Goal: Transaction & Acquisition: Purchase product/service

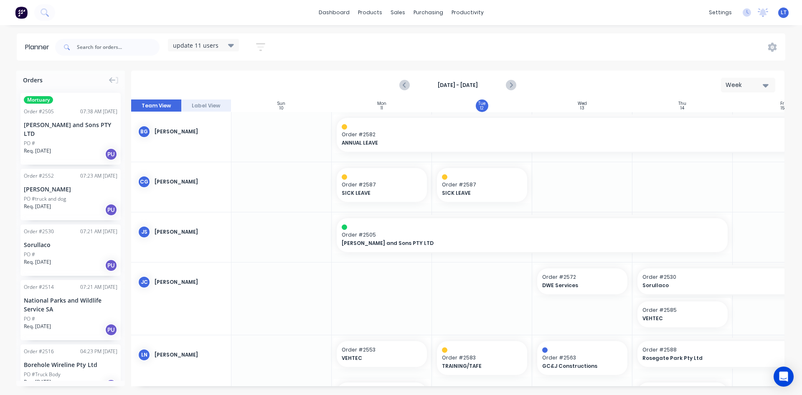
scroll to position [81, 67]
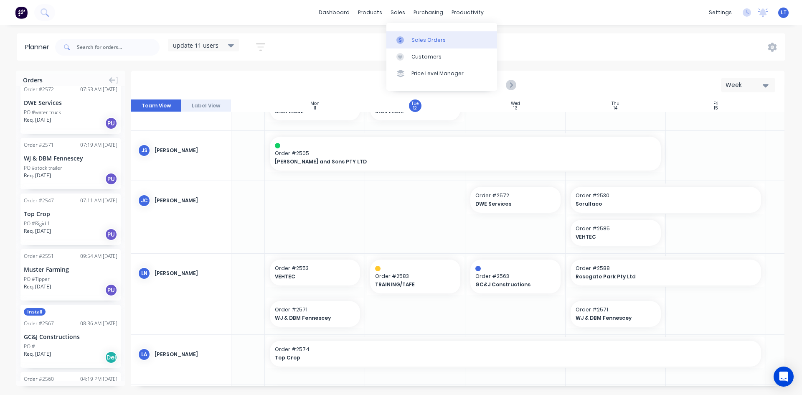
click at [428, 44] on link "Sales Orders" at bounding box center [442, 39] width 111 height 17
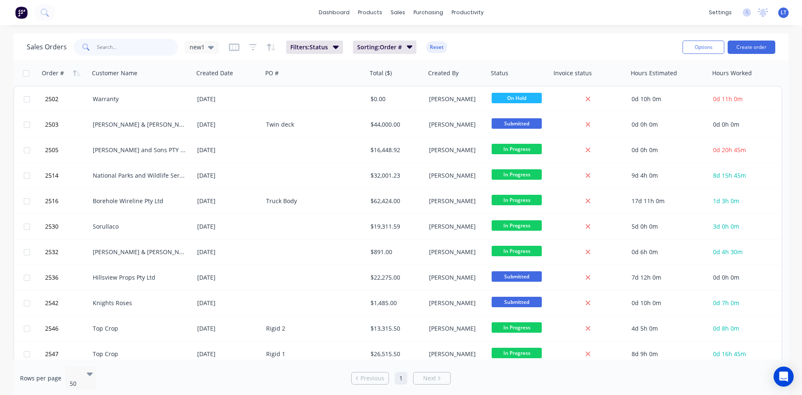
click at [123, 46] on input "text" at bounding box center [137, 47] width 81 height 17
type input "jms"
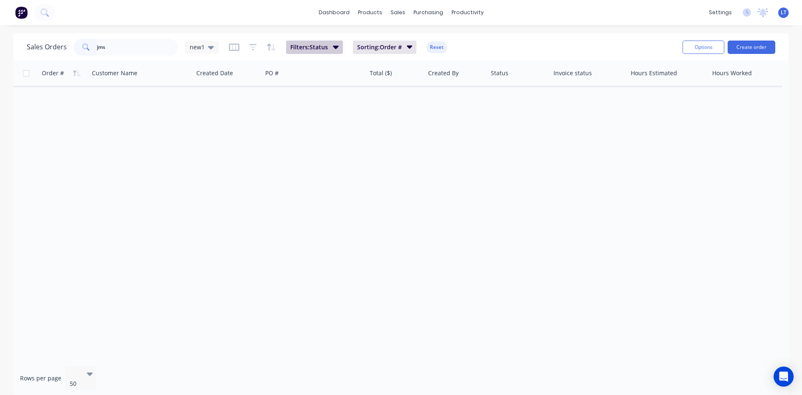
click at [333, 45] on icon "button" at bounding box center [336, 46] width 6 height 9
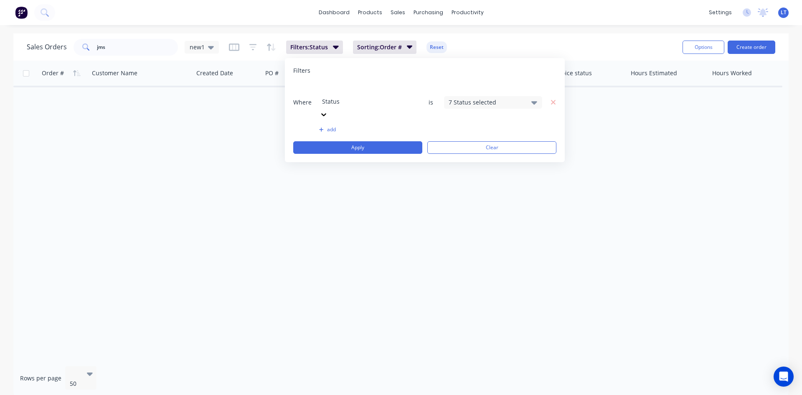
click at [328, 110] on icon at bounding box center [324, 114] width 8 height 8
click at [535, 98] on icon at bounding box center [535, 102] width 6 height 9
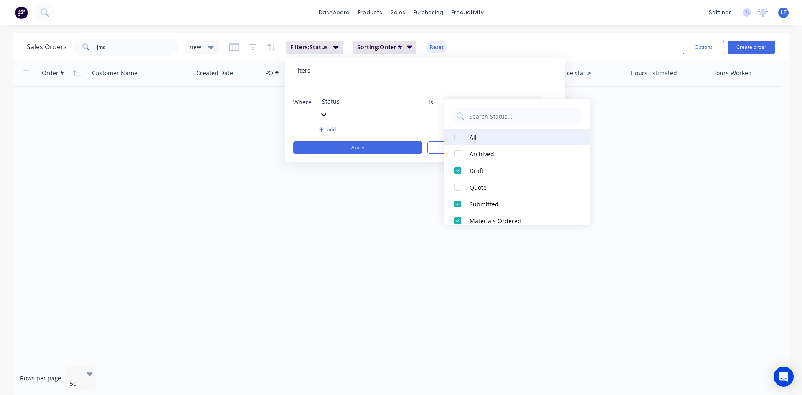
click at [459, 137] on div at bounding box center [458, 137] width 17 height 17
click at [524, 66] on div "Filters" at bounding box center [424, 70] width 263 height 8
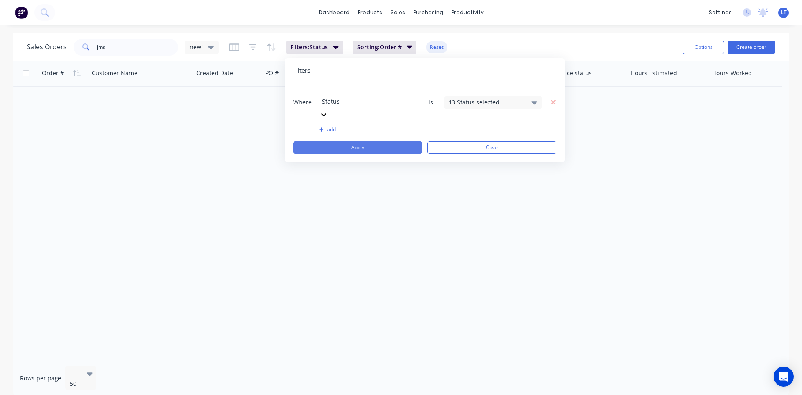
click at [408, 141] on button "Apply" at bounding box center [357, 147] width 129 height 13
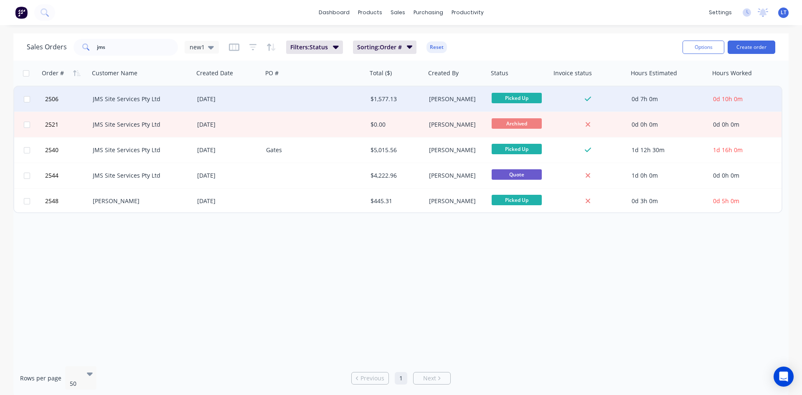
click at [116, 100] on div "JMS Site Services Pty Ltd" at bounding box center [139, 99] width 93 height 8
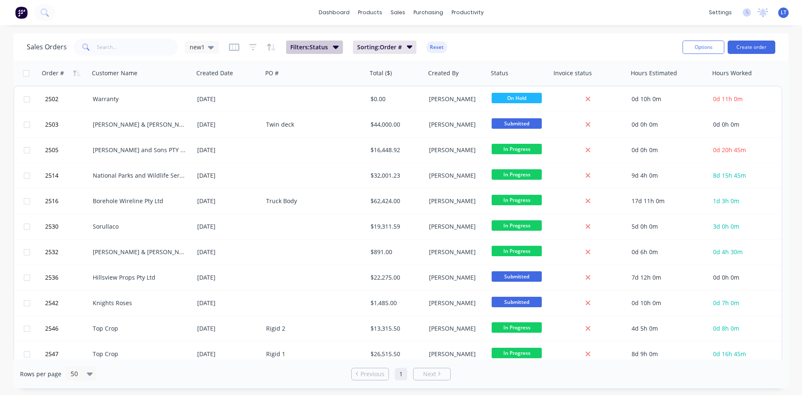
drag, startPoint x: 338, startPoint y: 48, endPoint x: 339, endPoint y: 56, distance: 8.9
click at [338, 48] on icon "button" at bounding box center [336, 46] width 6 height 9
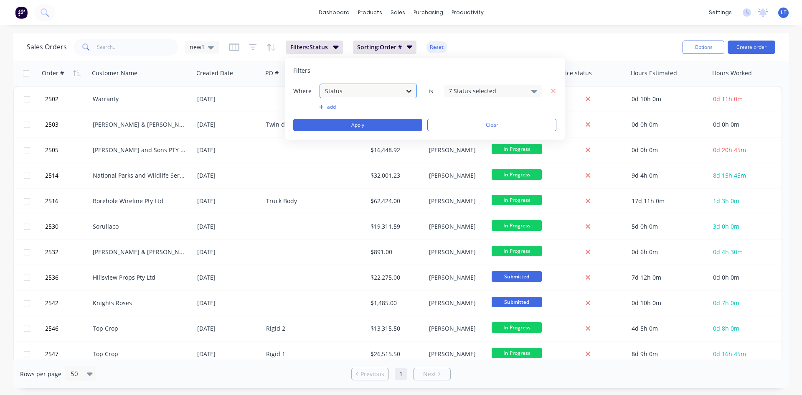
click at [416, 88] on div at bounding box center [409, 91] width 15 height 15
click at [536, 92] on icon at bounding box center [535, 91] width 6 height 9
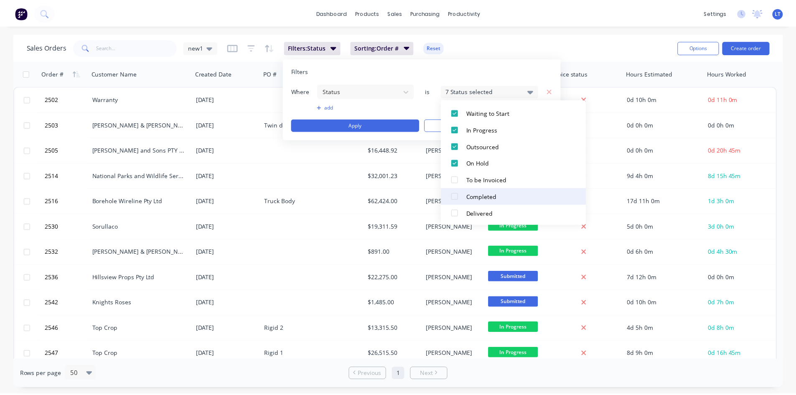
scroll to position [142, 0]
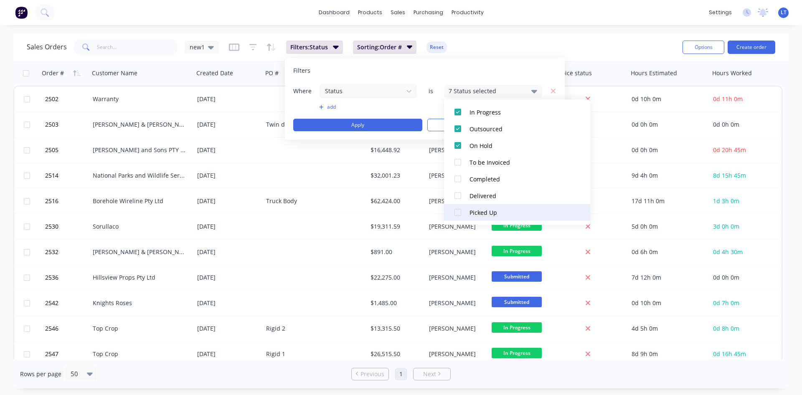
click at [459, 215] on div at bounding box center [458, 212] width 17 height 17
click at [491, 54] on div "Sales Orders new1 Filters: Status Sorting: Order # Reset" at bounding box center [351, 47] width 649 height 20
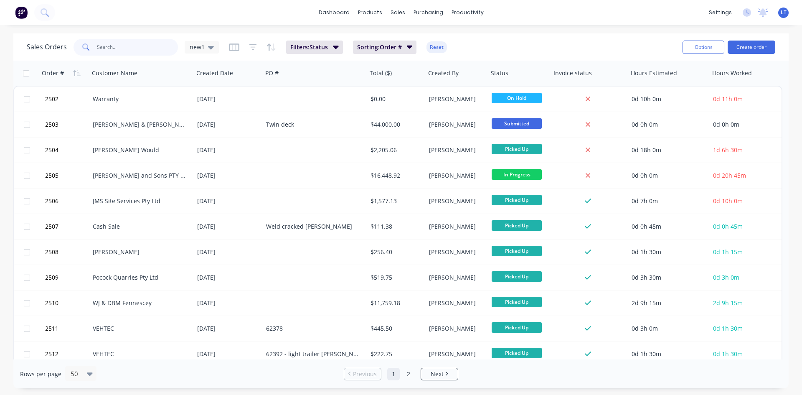
click at [135, 48] on input "text" at bounding box center [137, 47] width 81 height 17
type input "jms"
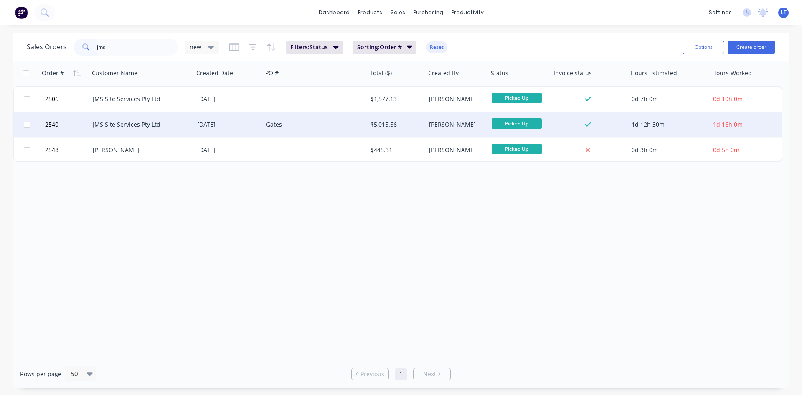
click at [126, 128] on div "JMS Site Services Pty Ltd" at bounding box center [139, 124] width 93 height 8
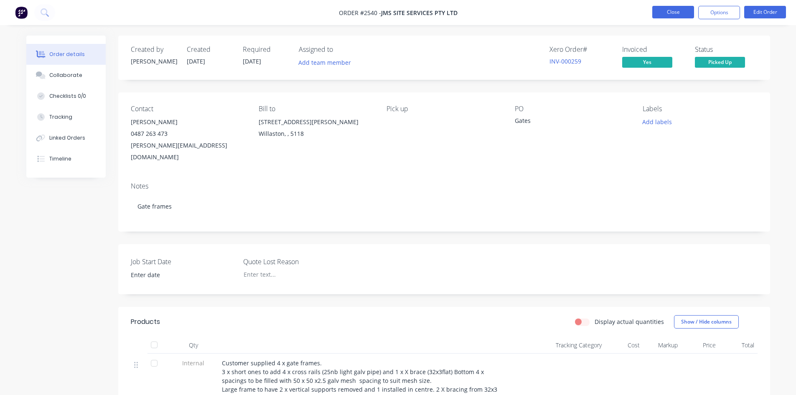
click at [674, 13] on button "Close" at bounding box center [673, 12] width 42 height 13
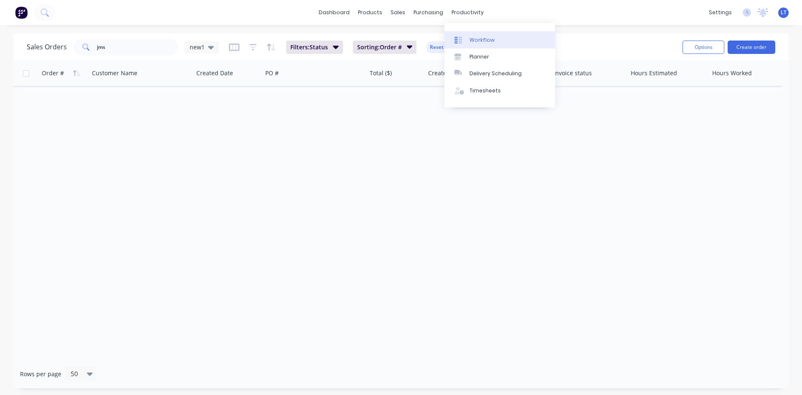
drag, startPoint x: 475, startPoint y: 13, endPoint x: 490, endPoint y: 37, distance: 28.8
click at [475, 12] on div "productivity" at bounding box center [468, 12] width 41 height 13
click at [490, 57] on link "Planner" at bounding box center [500, 56] width 111 height 17
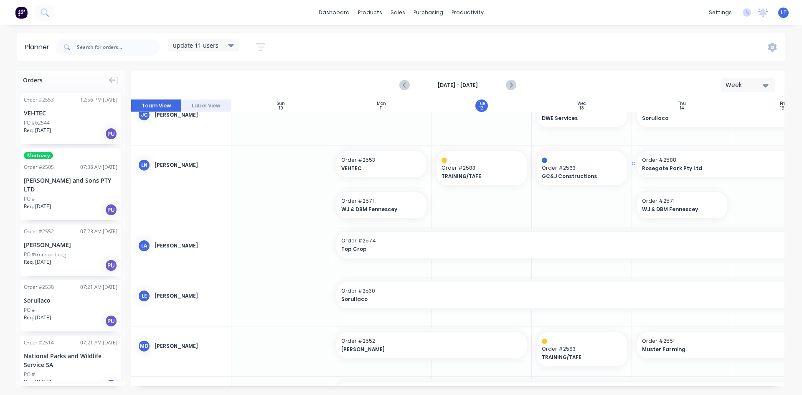
scroll to position [0, 0]
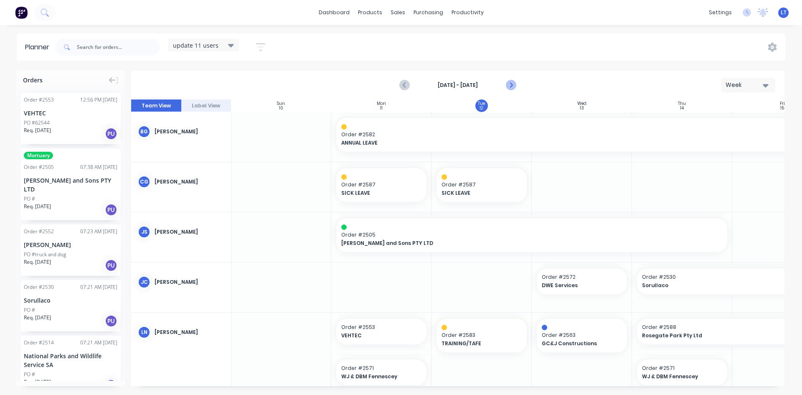
click at [511, 84] on icon "Next page" at bounding box center [511, 85] width 10 height 10
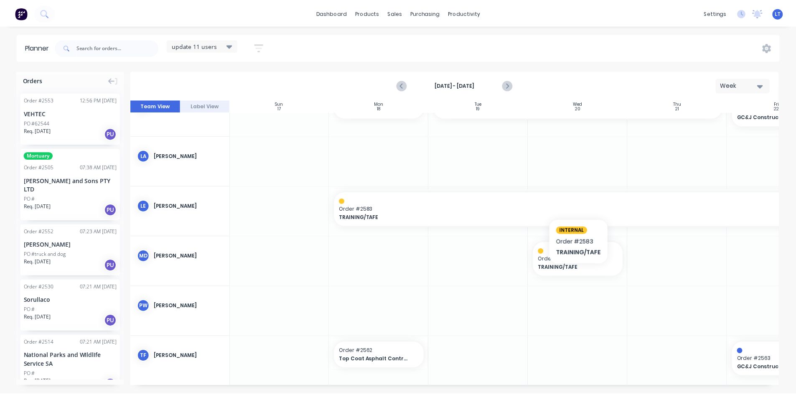
scroll to position [195, 0]
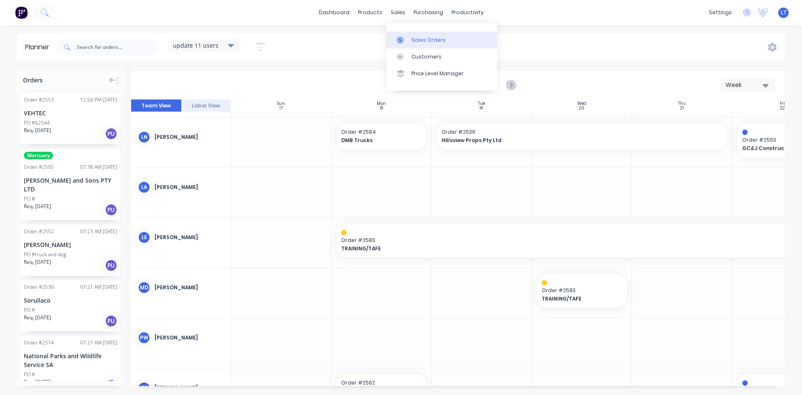
click at [433, 41] on div "Sales Orders" at bounding box center [429, 40] width 34 height 8
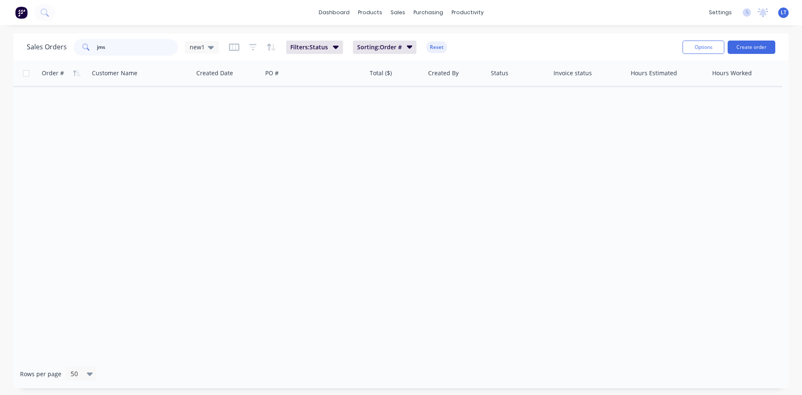
drag, startPoint x: 131, startPoint y: 46, endPoint x: 50, endPoint y: 44, distance: 81.5
click at [50, 44] on div "Sales Orders jms new1" at bounding box center [123, 47] width 192 height 17
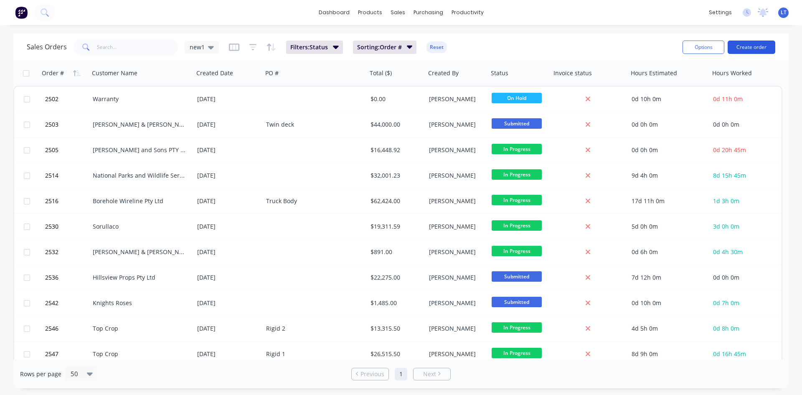
click at [744, 43] on button "Create order" at bounding box center [752, 47] width 48 height 13
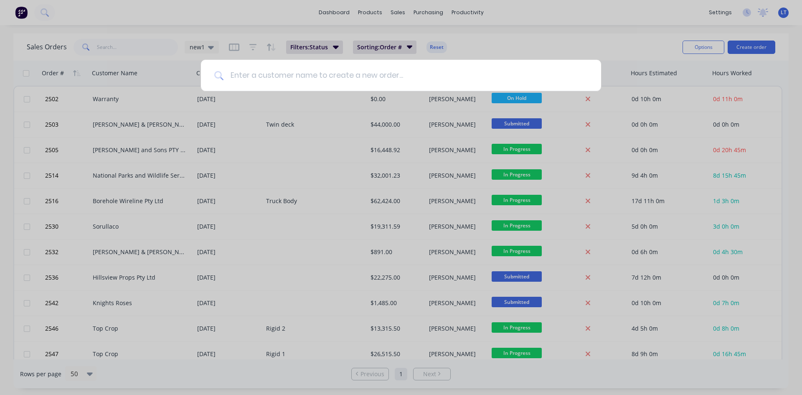
click at [312, 78] on input at bounding box center [406, 75] width 364 height 31
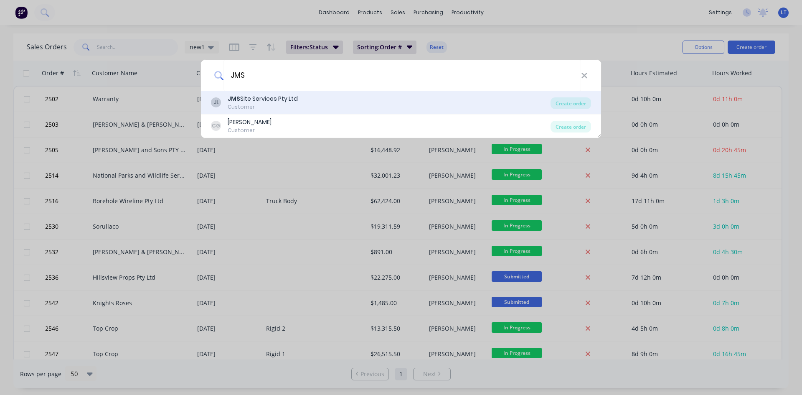
type input "JMS"
click at [268, 94] on div "JMS Site Services Pty Ltd" at bounding box center [263, 98] width 70 height 9
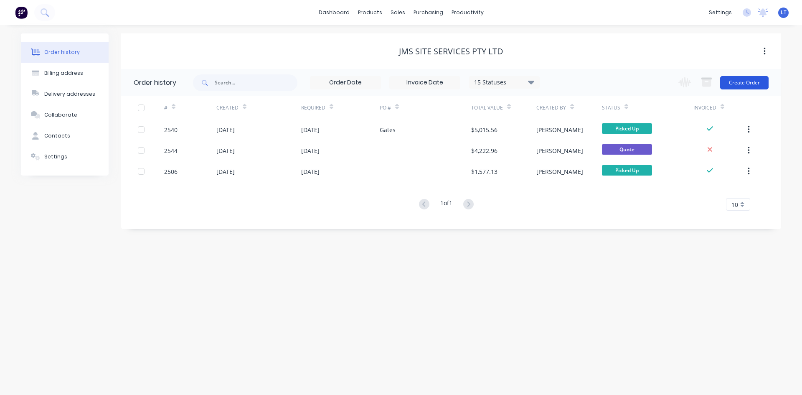
click at [738, 79] on button "Create Order" at bounding box center [745, 82] width 48 height 13
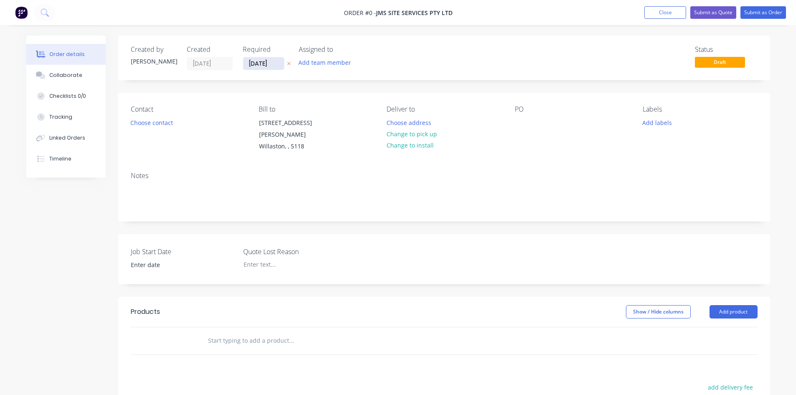
click at [275, 61] on input "12/08/25" at bounding box center [263, 63] width 41 height 13
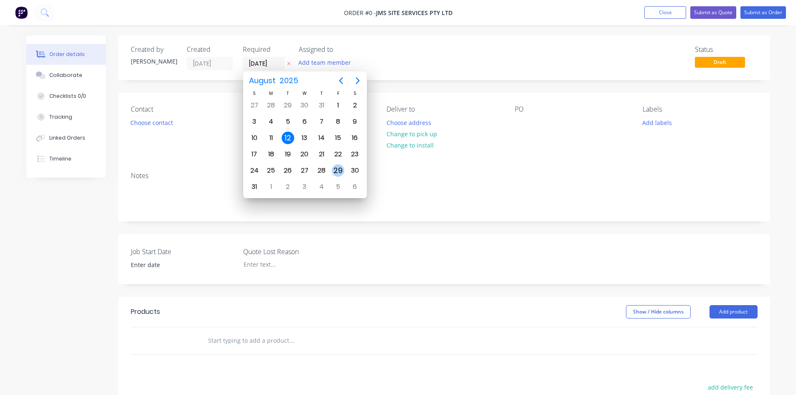
click at [335, 170] on div "29" at bounding box center [338, 170] width 13 height 13
type input "[DATE]"
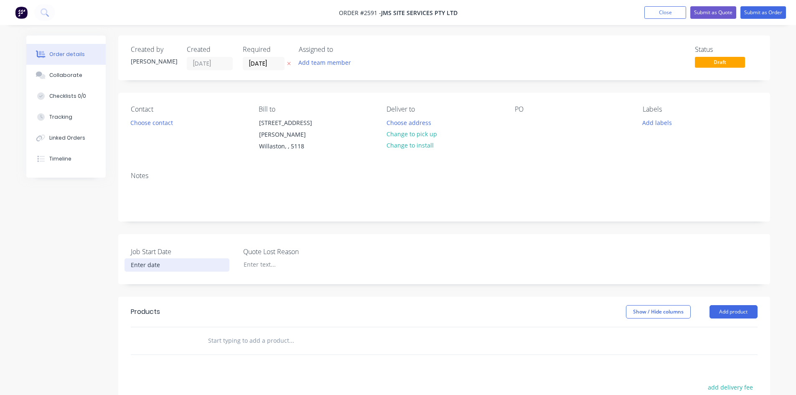
click at [159, 259] on input at bounding box center [177, 265] width 104 height 13
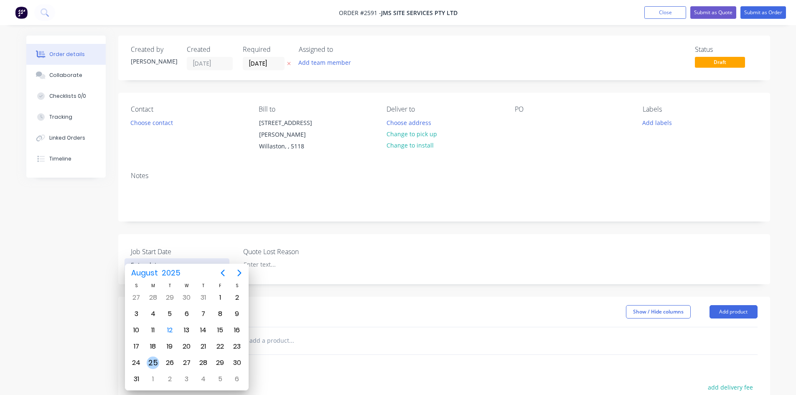
click at [155, 363] on div "25" at bounding box center [153, 363] width 13 height 13
type input "25/08/2025"
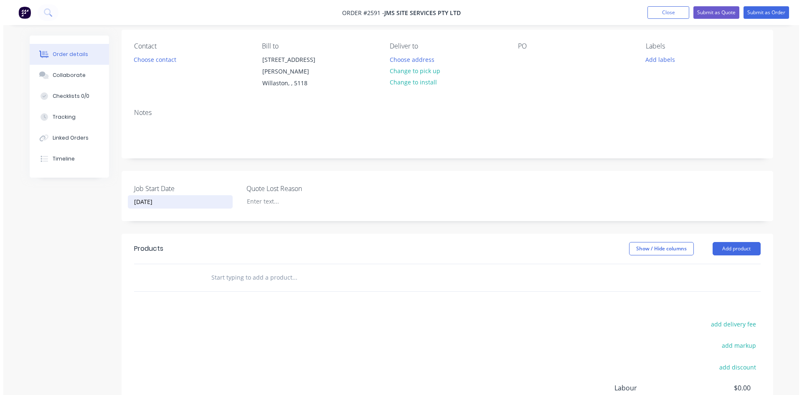
scroll to position [84, 0]
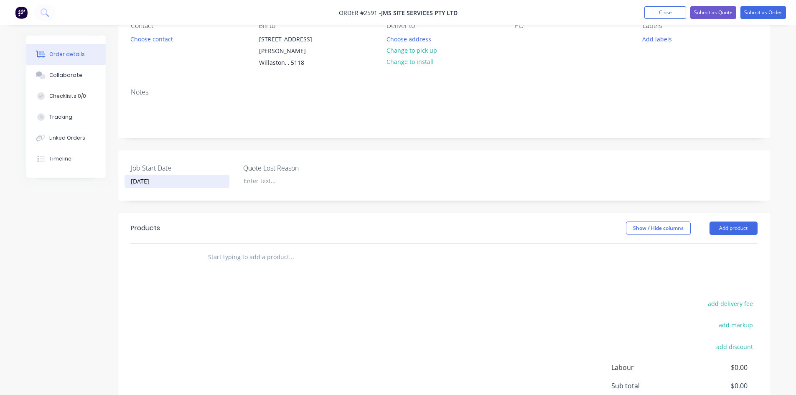
click at [268, 249] on input "text" at bounding box center [291, 257] width 167 height 17
click at [231, 249] on input "text" at bounding box center [291, 257] width 167 height 17
type input "F"
click at [752, 222] on button "Add product" at bounding box center [734, 228] width 48 height 13
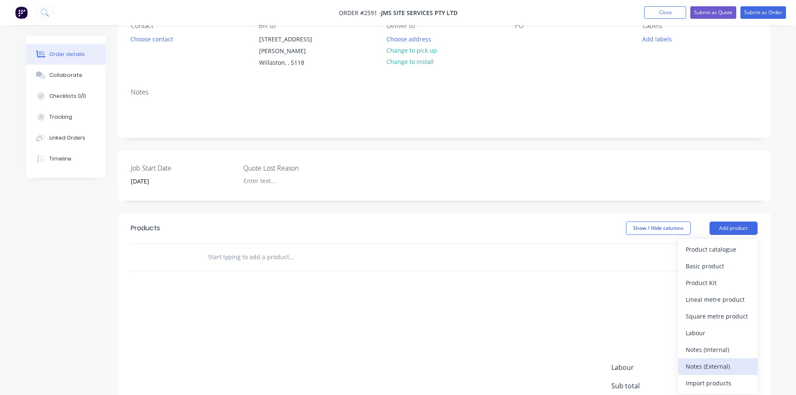
click at [733, 360] on div "Notes (External)" at bounding box center [718, 366] width 64 height 12
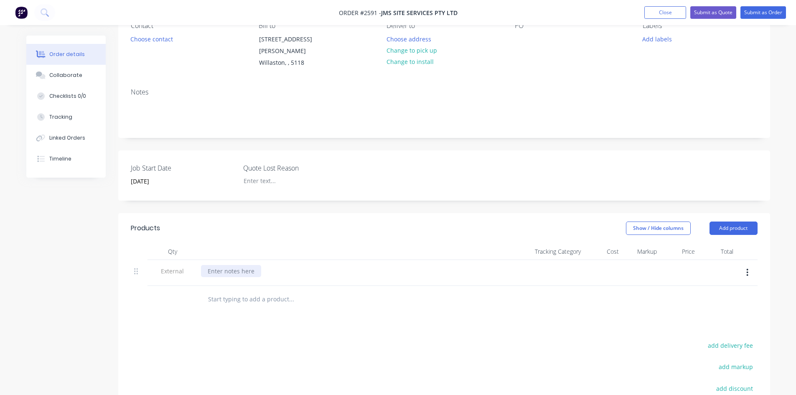
click at [233, 265] on div at bounding box center [231, 271] width 60 height 12
click at [258, 265] on div "Fabricate 2 x gates3900 x 1100." at bounding box center [251, 271] width 100 height 12
click at [298, 265] on div "Fabricate 2 x gates 3900 x 1100." at bounding box center [252, 271] width 102 height 12
click at [340, 265] on div "Fabricate 2 x gates 3900 x 1100 from 75 x 50 rhs, mesh fitted to bottom 2 secti…" at bounding box center [323, 271] width 244 height 12
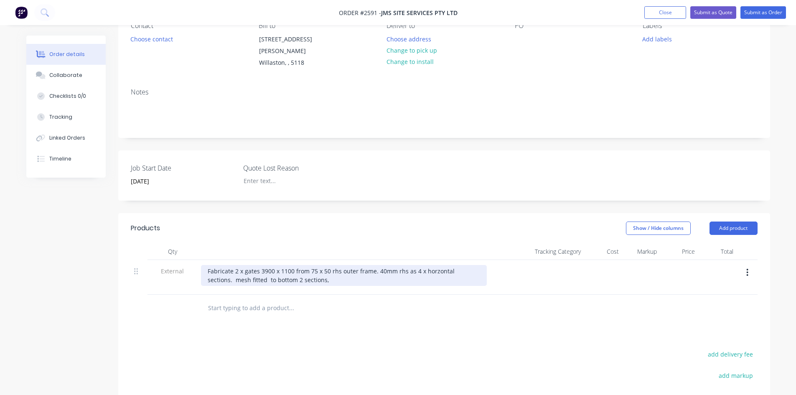
click at [441, 265] on div "Fabricate 2 x gates 3900 x 1100 from 75 x 50 rhs outer frame. 40mm rhs as 4 x h…" at bounding box center [344, 275] width 286 height 21
click at [304, 269] on div "Fabricate 2 x gates 3900 x 1100 from 75 x 50 rhs outer frame. 40mm rhs as 4 x h…" at bounding box center [344, 275] width 286 height 21
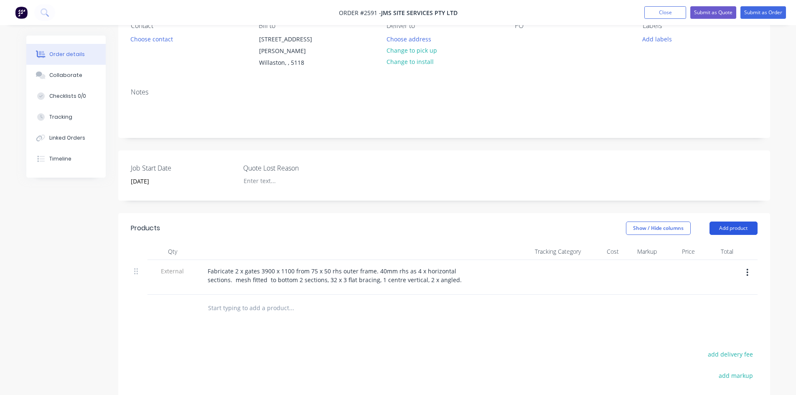
click at [729, 222] on button "Add product" at bounding box center [734, 228] width 48 height 13
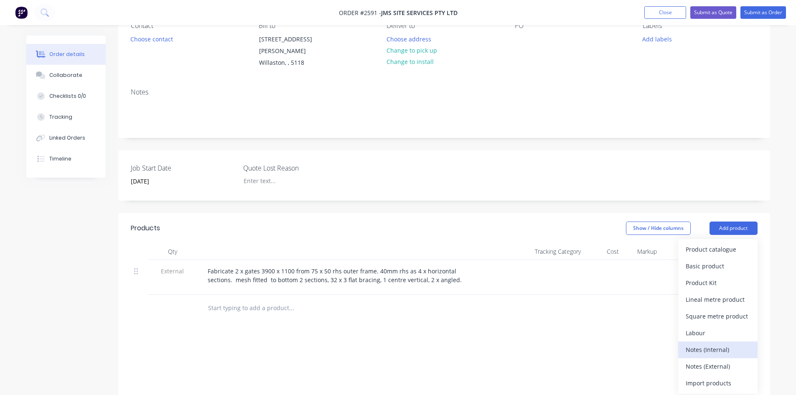
click at [724, 344] on div "Notes (Internal)" at bounding box center [718, 350] width 64 height 12
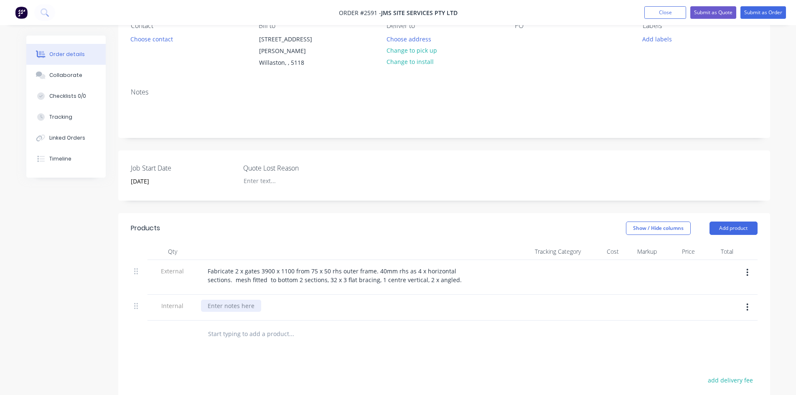
click at [251, 300] on div at bounding box center [231, 306] width 60 height 12
click at [304, 300] on div "See drawings. As fabricated prviously." at bounding box center [261, 306] width 120 height 12
click at [733, 224] on button "Add product" at bounding box center [734, 228] width 48 height 13
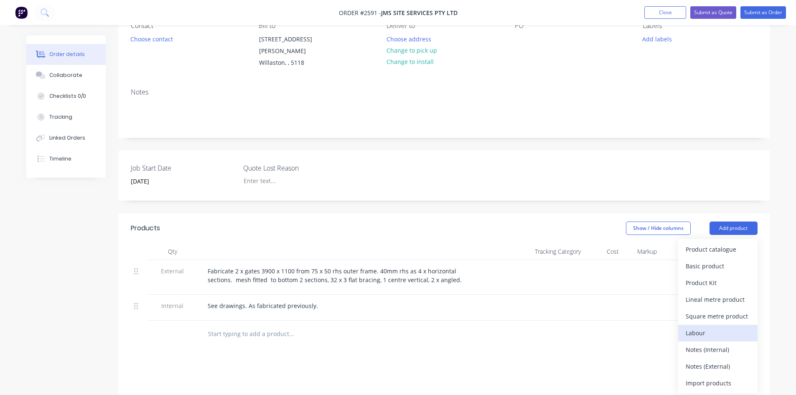
click at [708, 327] on div "Labour" at bounding box center [718, 333] width 64 height 12
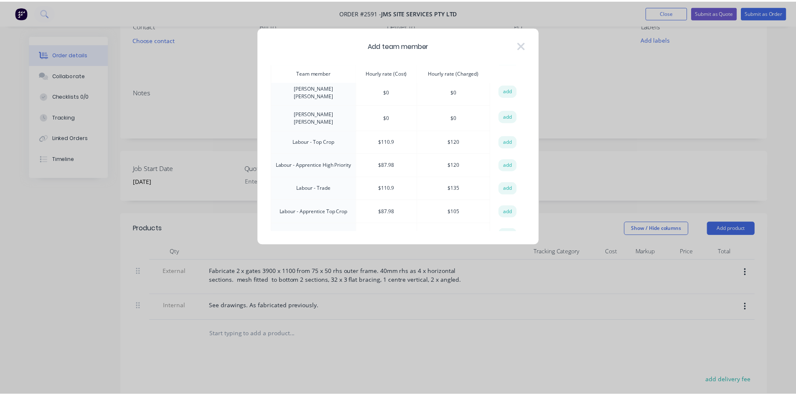
scroll to position [125, 0]
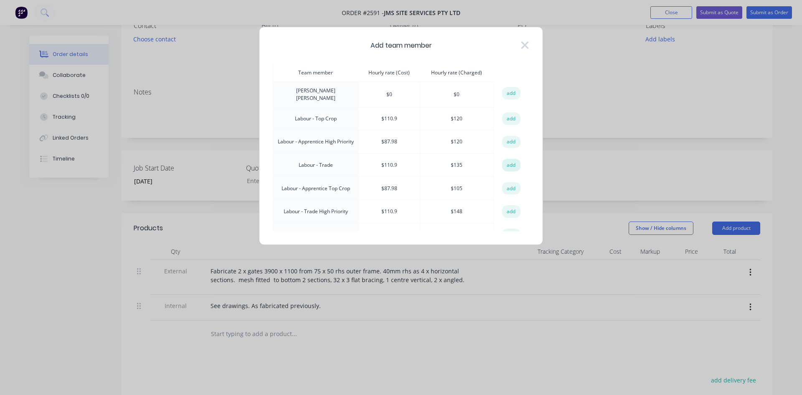
click at [509, 159] on button "add" at bounding box center [511, 165] width 18 height 13
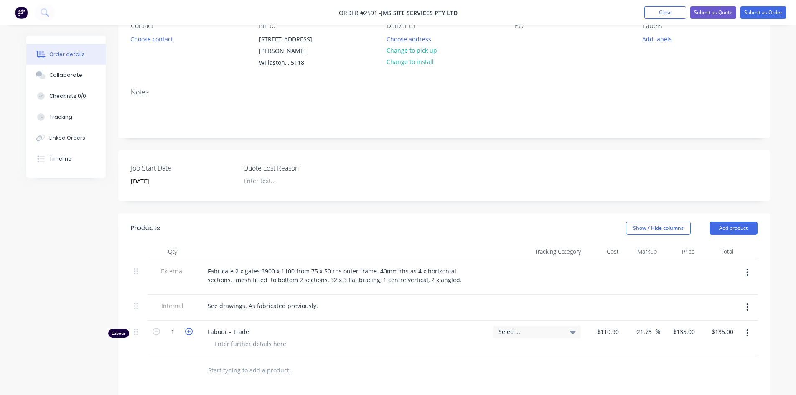
click at [188, 328] on icon "button" at bounding box center [189, 332] width 8 height 8
type input "2"
type input "$270.00"
click at [188, 328] on icon "button" at bounding box center [189, 332] width 8 height 8
type input "3"
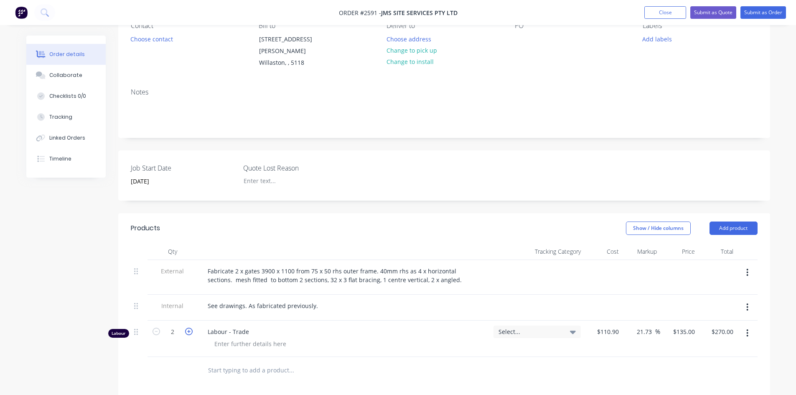
type input "$405.00"
click at [188, 328] on icon "button" at bounding box center [189, 332] width 8 height 8
type input "4"
type input "$540.00"
click at [188, 328] on icon "button" at bounding box center [189, 332] width 8 height 8
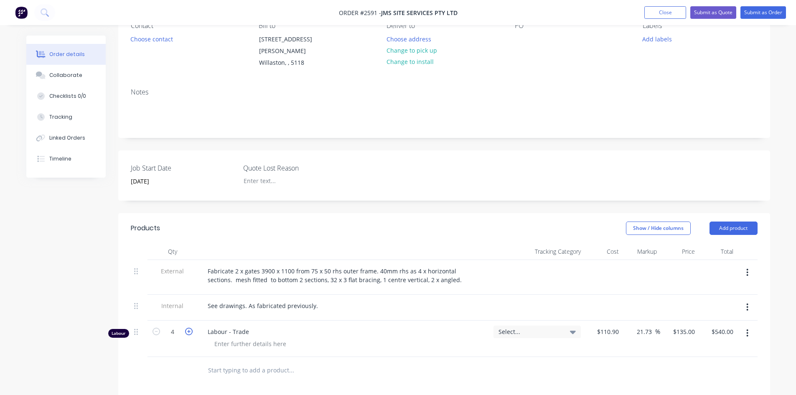
type input "5"
type input "$675.00"
click at [188, 328] on icon "button" at bounding box center [189, 332] width 8 height 8
type input "6"
type input "$810.00"
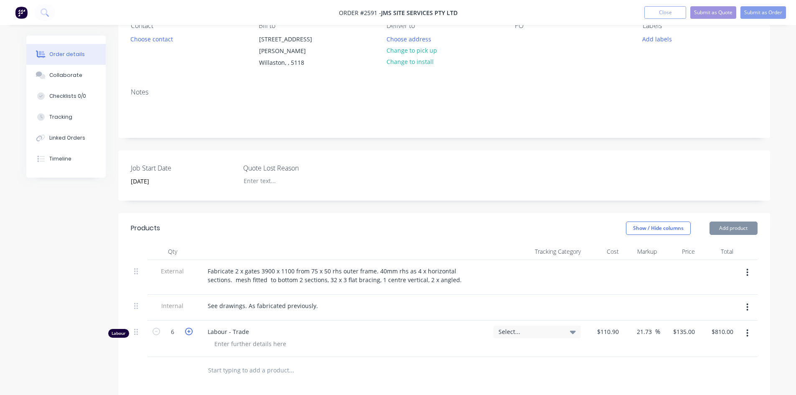
click at [188, 328] on icon "button" at bounding box center [189, 332] width 8 height 8
type input "7"
type input "$945.00"
click at [188, 328] on icon "button" at bounding box center [189, 332] width 8 height 8
type input "8"
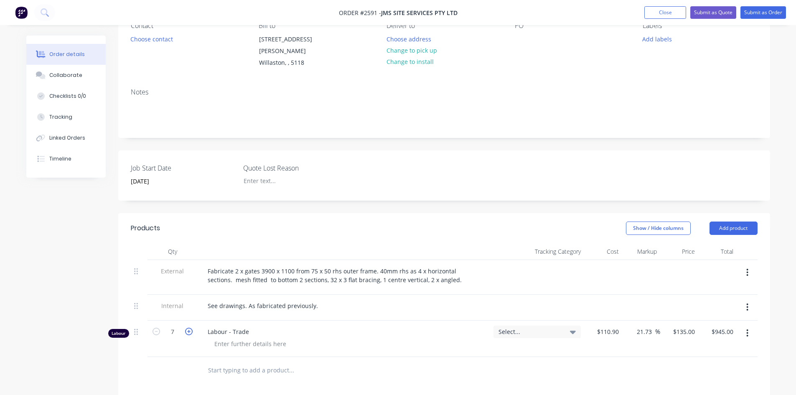
type input "$1,080.00"
click at [188, 328] on icon "button" at bounding box center [189, 332] width 8 height 8
type input "9"
type input "$1,215.00"
click at [188, 328] on icon "button" at bounding box center [189, 332] width 8 height 8
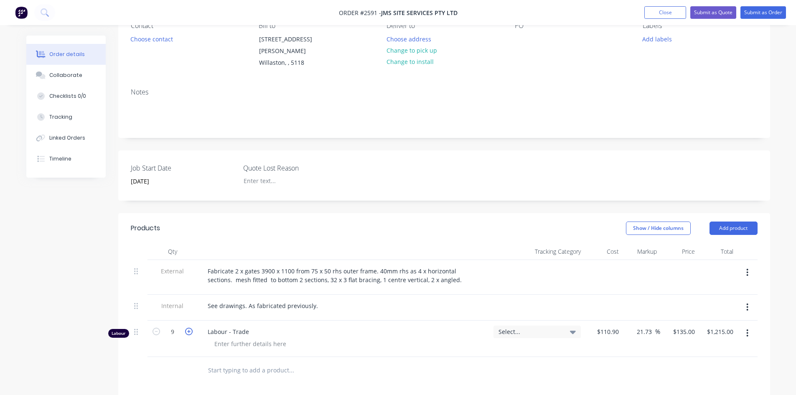
type input "10"
type input "$1,350.00"
click at [188, 328] on icon "button" at bounding box center [189, 332] width 8 height 8
type input "11"
type input "$1,485.00"
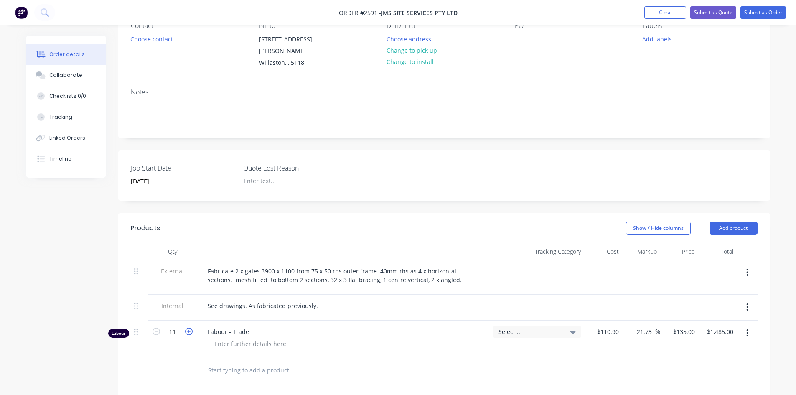
click at [188, 328] on icon "button" at bounding box center [189, 332] width 8 height 8
type input "12"
type input "$1,620.00"
click at [188, 328] on icon "button" at bounding box center [189, 332] width 8 height 8
type input "13"
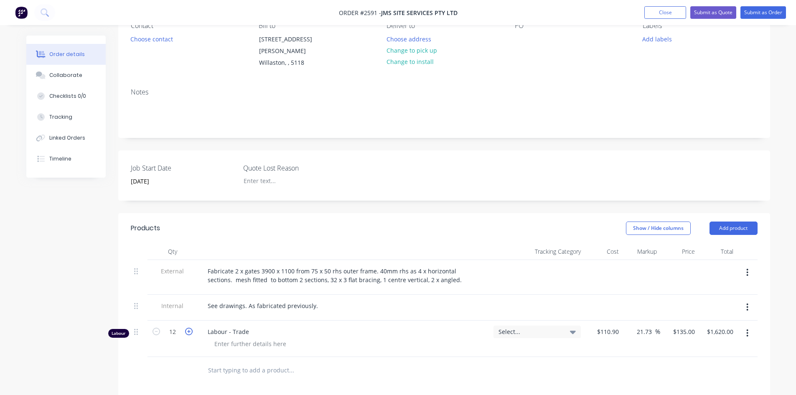
type input "$1,755.00"
click at [188, 328] on icon "button" at bounding box center [189, 332] width 8 height 8
type input "14"
type input "$1,890.00"
click at [188, 328] on icon "button" at bounding box center [189, 332] width 8 height 8
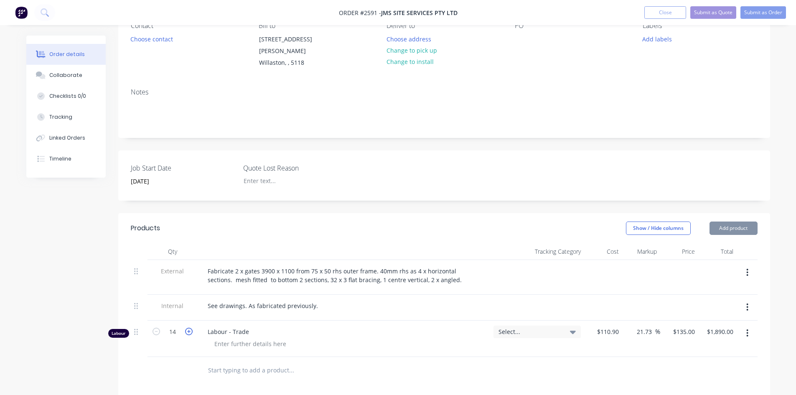
type input "15"
type input "$2,025.00"
click at [189, 328] on icon "button" at bounding box center [189, 332] width 8 height 8
type input "16"
type input "$2,160.00"
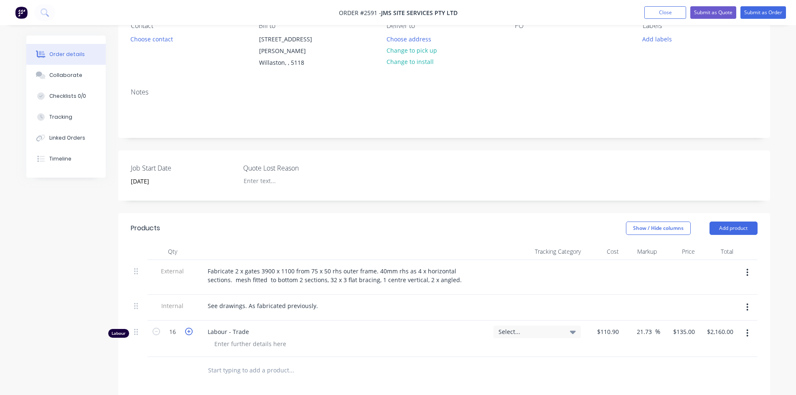
click at [189, 328] on icon "button" at bounding box center [189, 332] width 8 height 8
type input "17"
type input "$2,295.00"
click at [189, 328] on icon "button" at bounding box center [189, 332] width 8 height 8
type input "18"
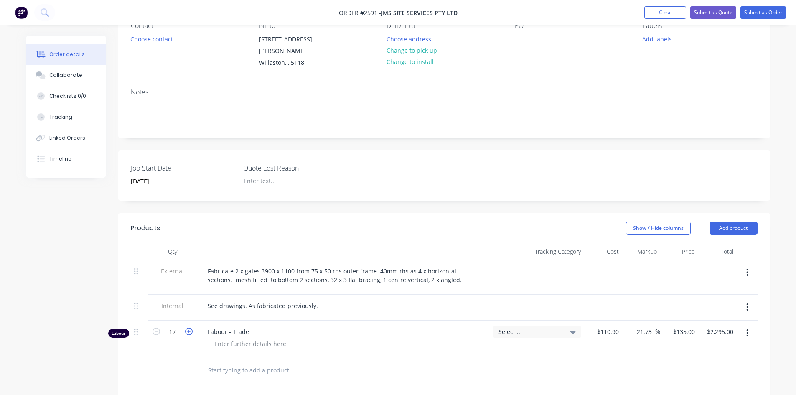
type input "$2,430.00"
click at [399, 364] on div at bounding box center [326, 370] width 251 height 17
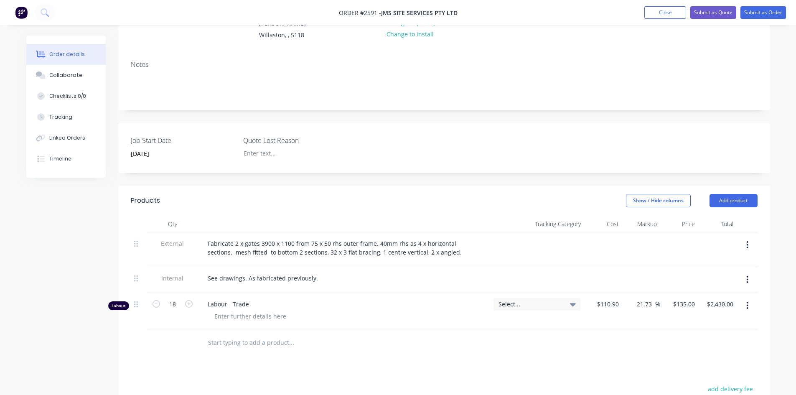
scroll to position [109, 0]
click at [155, 302] on icon "button" at bounding box center [157, 306] width 8 height 8
type input "17"
type input "$2,295.00"
click at [155, 302] on icon "button" at bounding box center [157, 306] width 8 height 8
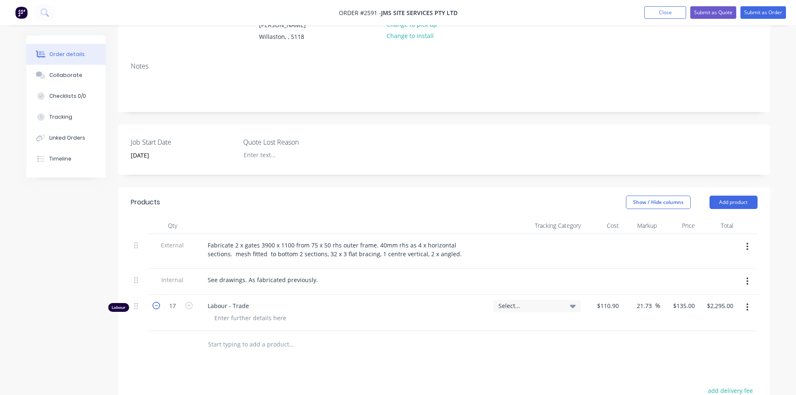
type input "16"
type input "$2,160.00"
click at [188, 302] on icon "button" at bounding box center [189, 306] width 8 height 8
type input "17"
type input "$2,295.00"
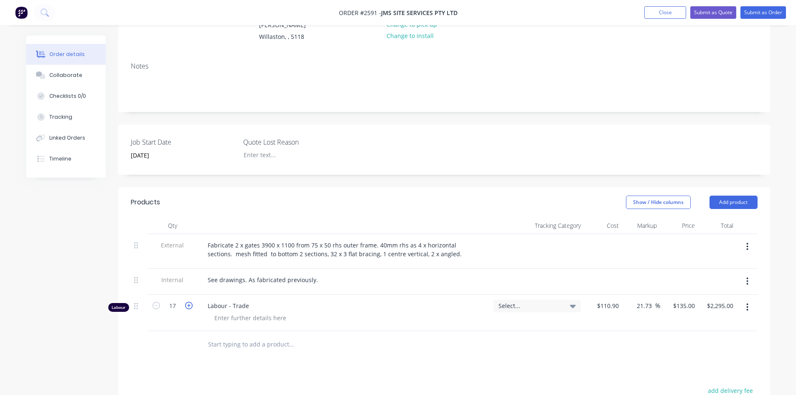
click at [188, 302] on icon "button" at bounding box center [189, 306] width 8 height 8
type input "18"
type input "$2,430.00"
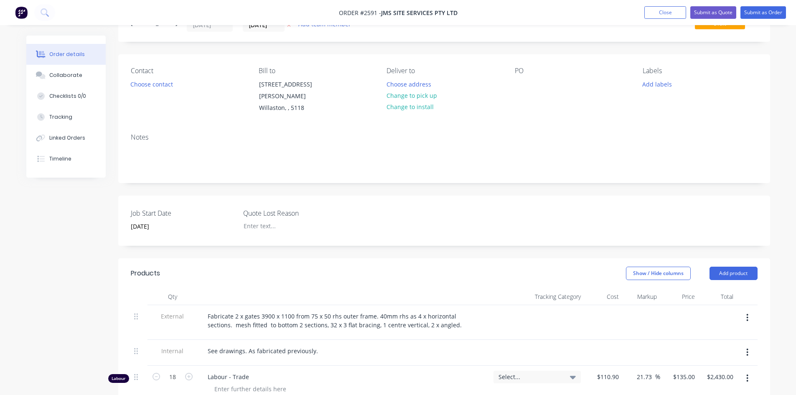
scroll to position [26, 0]
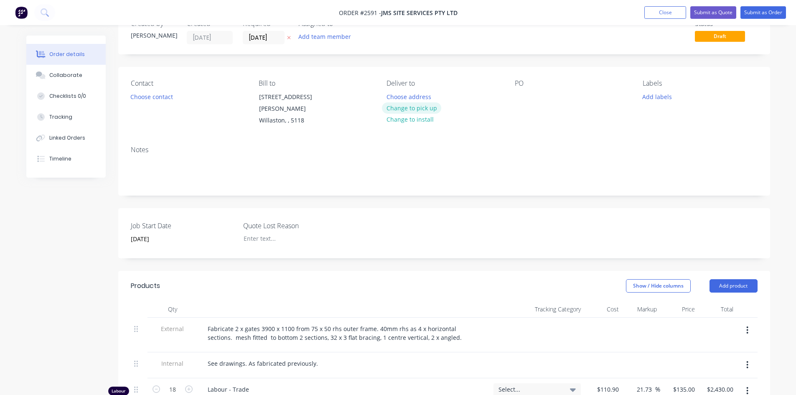
click at [416, 109] on button "Change to pick up" at bounding box center [411, 107] width 59 height 11
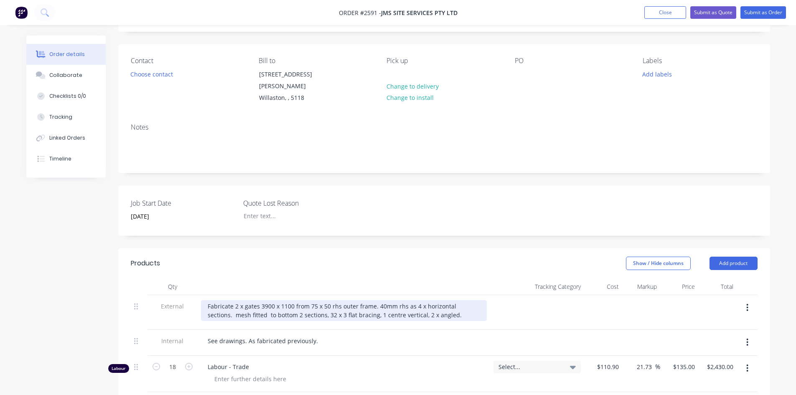
scroll to position [68, 0]
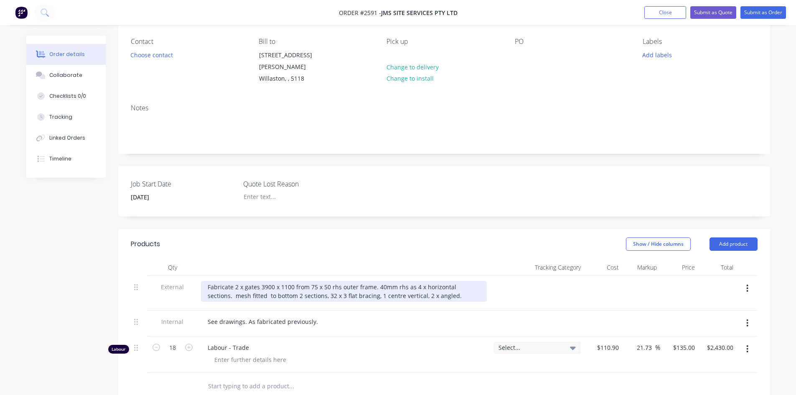
click at [437, 286] on div "Fabricate 2 x gates 3900 x 1100 from 75 x 50 rhs outer frame. 40mm rhs as 4 x h…" at bounding box center [344, 291] width 286 height 21
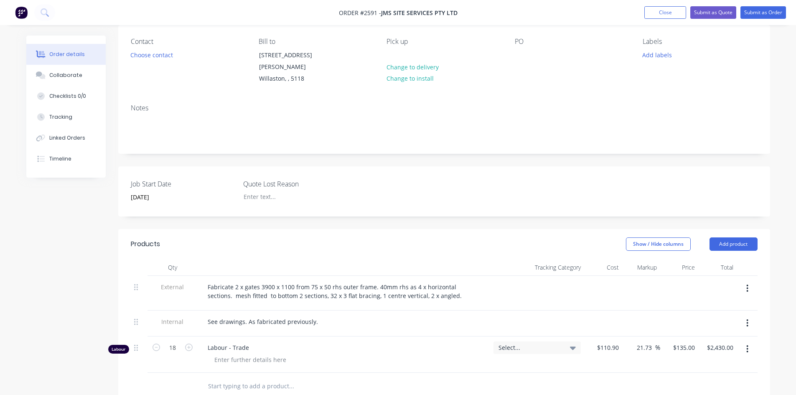
click at [333, 316] on div "See drawings. As fabricated previously." at bounding box center [344, 322] width 286 height 12
click at [314, 316] on div "See drawings. As fabricated previously." at bounding box center [263, 322] width 124 height 12
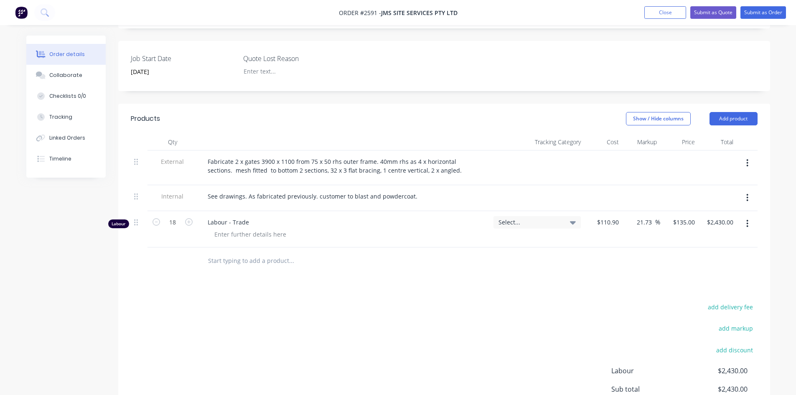
click at [265, 252] on input "text" at bounding box center [291, 260] width 167 height 17
click at [262, 252] on input "text" at bounding box center [291, 260] width 167 height 17
click at [242, 252] on input "text" at bounding box center [291, 260] width 167 height 17
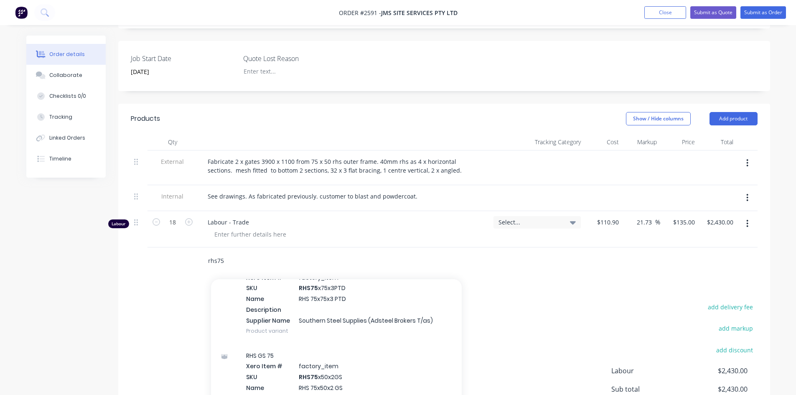
scroll to position [1588, 0]
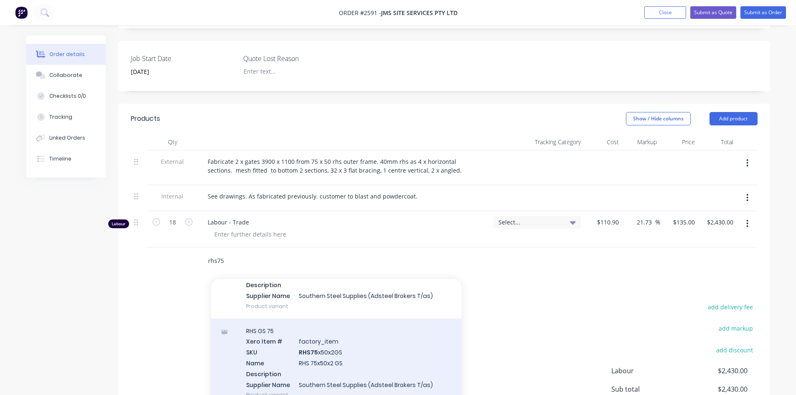
type input "rhs75"
click at [336, 347] on div "RHS GS 75 Xero Item # factory_item SKU RHS75 x50x2GS Name RHS 75x50x2 GS Descri…" at bounding box center [336, 362] width 251 height 89
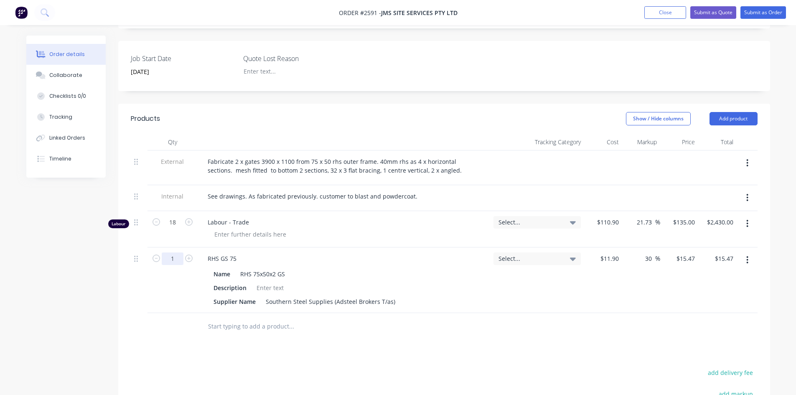
click at [176, 229] on input "1" at bounding box center [173, 222] width 22 height 13
type input "24"
type input "$371.28"
click at [332, 348] on div "Products Show / Hide columns Add product Qty Tracking Category Cost Markup Pric…" at bounding box center [444, 322] width 652 height 437
click at [255, 318] on input "text" at bounding box center [291, 326] width 167 height 17
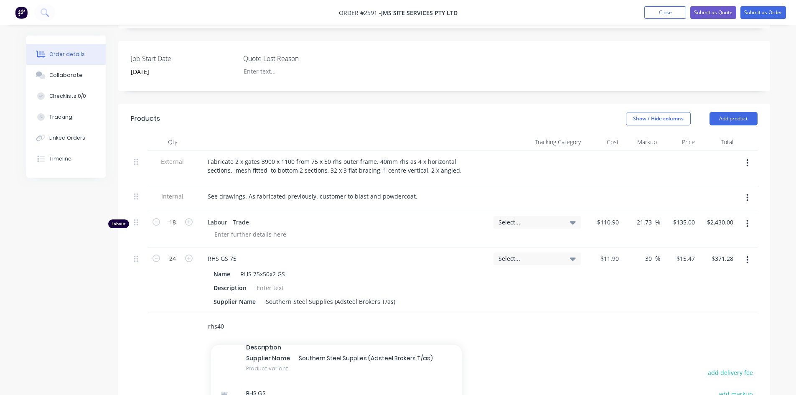
scroll to position [293, 0]
click at [229, 320] on input "rhs40" at bounding box center [291, 326] width 167 height 17
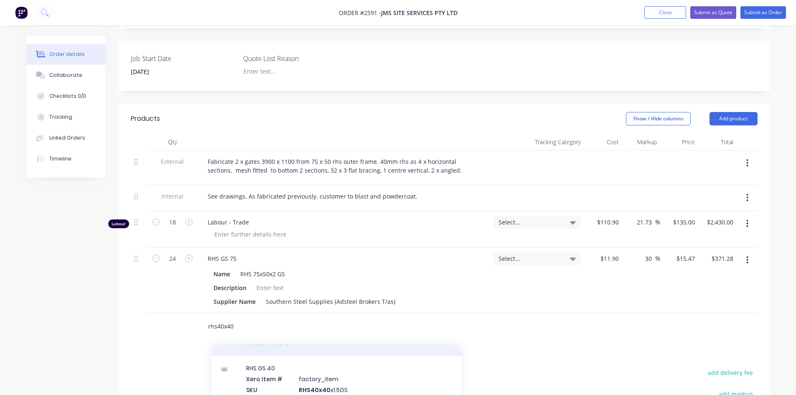
scroll to position [125, 0]
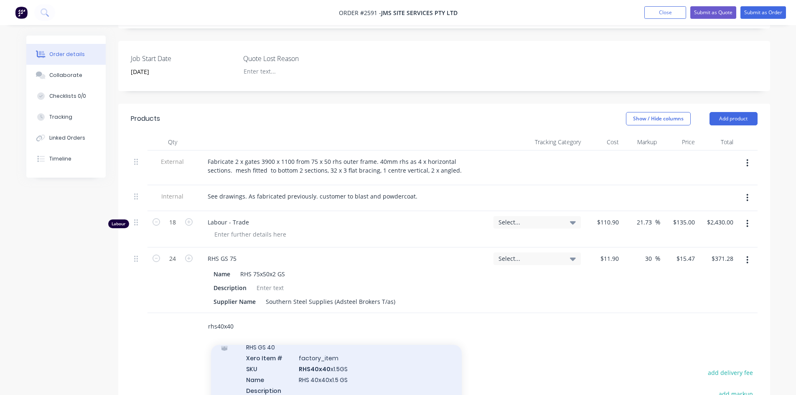
type input "rhs40x40"
click at [310, 356] on div "RHS GS 40 Xero Item # factory_item SKU RHS40x40 x1.5GS Name RHS 40x40x1.5 GS De…" at bounding box center [336, 379] width 251 height 89
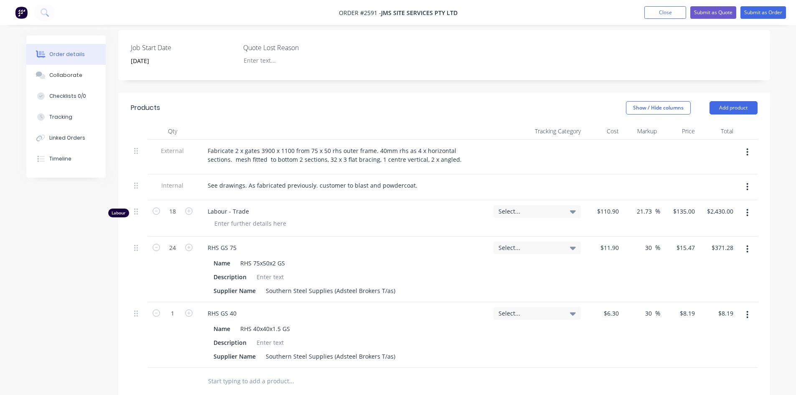
scroll to position [235, 0]
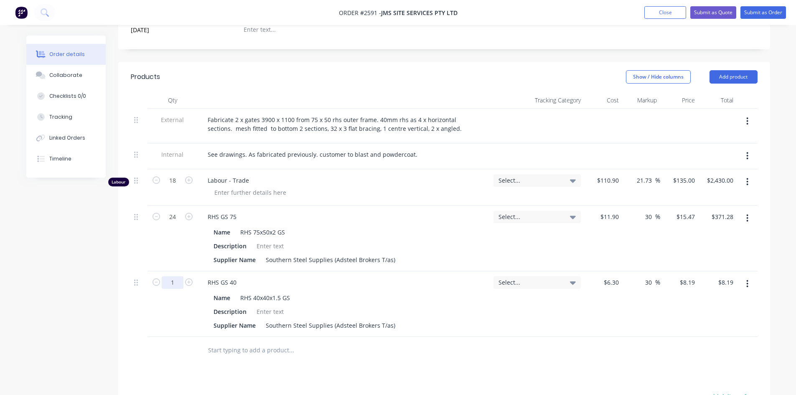
drag, startPoint x: 173, startPoint y: 275, endPoint x: 179, endPoint y: 275, distance: 6.7
click at [173, 187] on input "1" at bounding box center [173, 180] width 22 height 13
type input "24"
type input "$196.56"
click at [270, 306] on div at bounding box center [270, 312] width 34 height 12
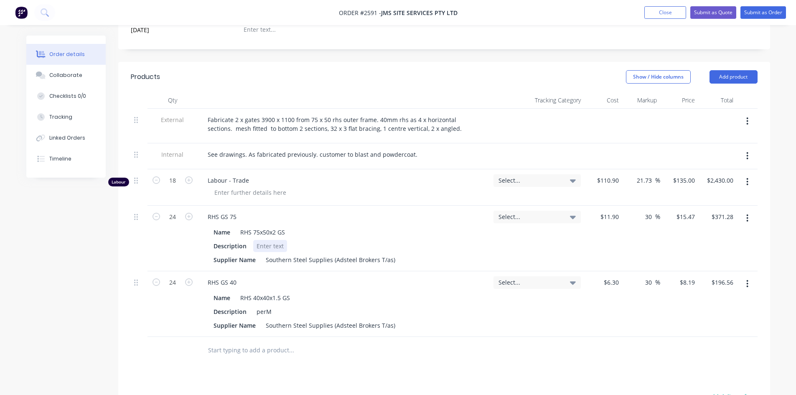
click at [258, 240] on div at bounding box center [270, 246] width 34 height 12
click at [266, 306] on div "perM" at bounding box center [264, 312] width 22 height 12
click at [451, 337] on div at bounding box center [348, 350] width 301 height 27
click at [242, 346] on input "text" at bounding box center [291, 350] width 167 height 17
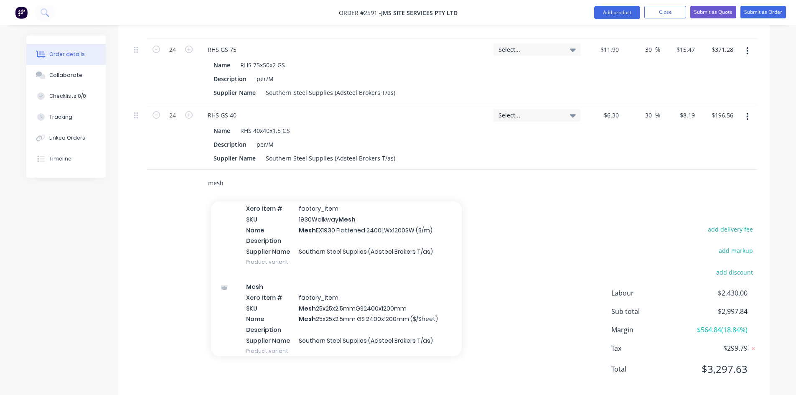
scroll to position [190, 0]
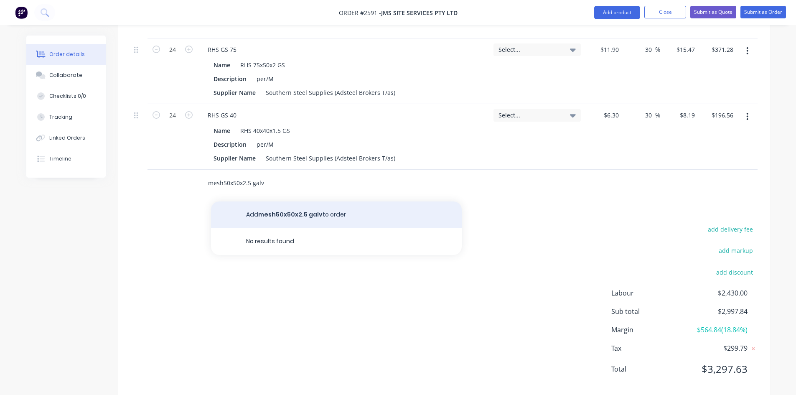
type input "mesh50x50x2.5 galv"
click at [282, 203] on button "Add mesh50x50x2.5 galv to order" at bounding box center [336, 214] width 251 height 27
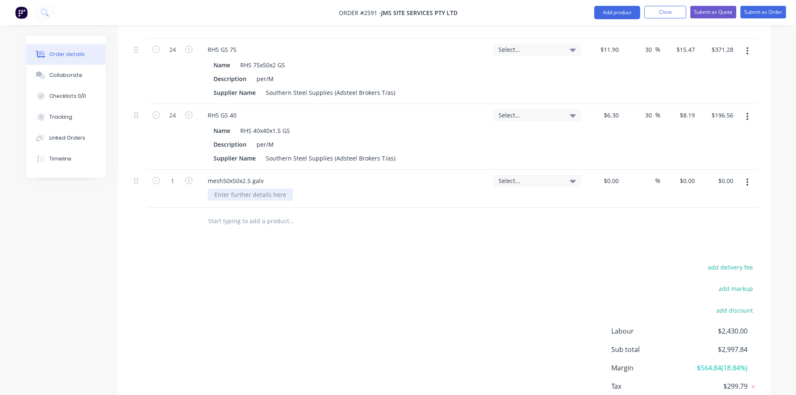
click at [282, 188] on div at bounding box center [250, 194] width 85 height 12
click at [188, 177] on icon "button" at bounding box center [189, 181] width 8 height 8
type input "2"
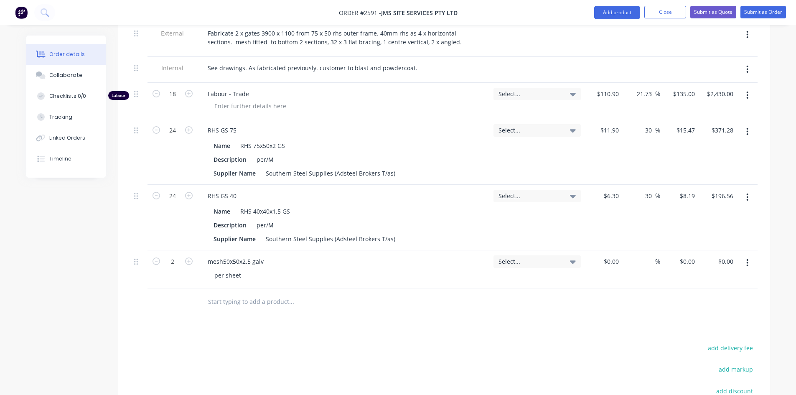
scroll to position [279, 0]
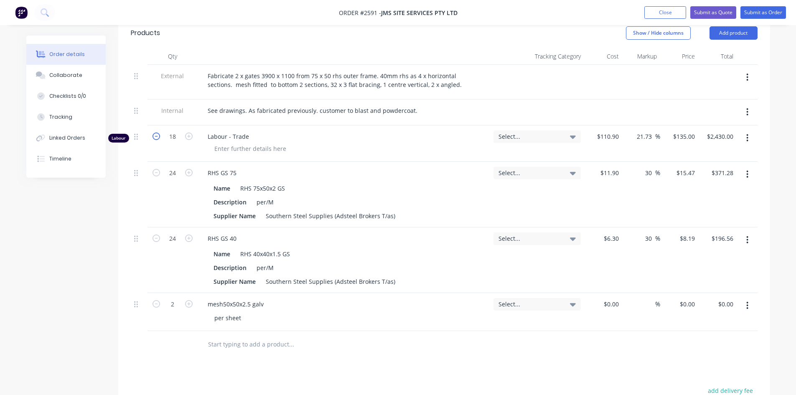
click at [157, 132] on icon "button" at bounding box center [157, 136] width 8 height 8
type input "17"
type input "$2,295.00"
click at [157, 132] on icon "button" at bounding box center [157, 136] width 8 height 8
type input "16"
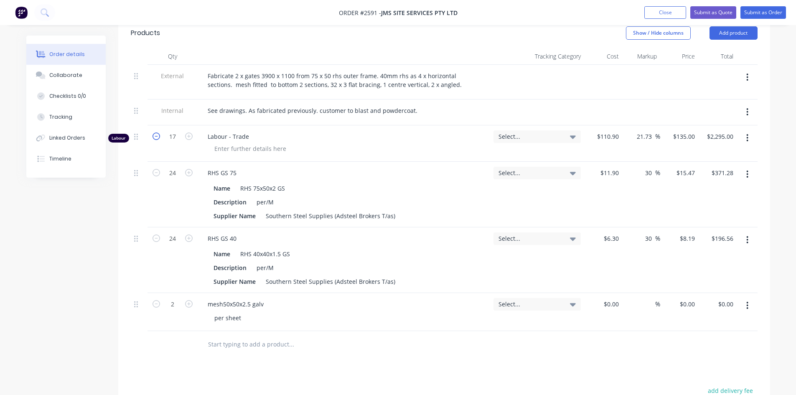
type input "$2,160.00"
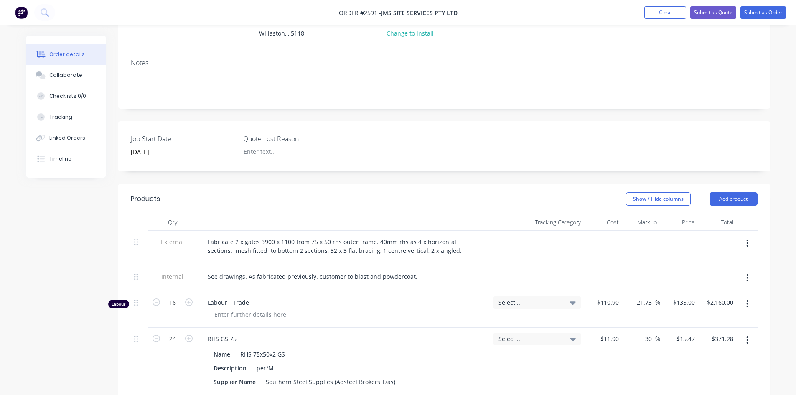
scroll to position [112, 0]
click at [754, 13] on button "Submit as Order" at bounding box center [764, 12] width 46 height 13
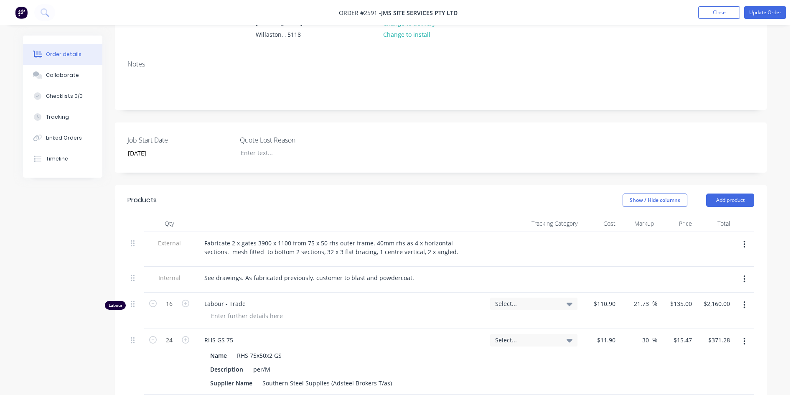
scroll to position [0, 0]
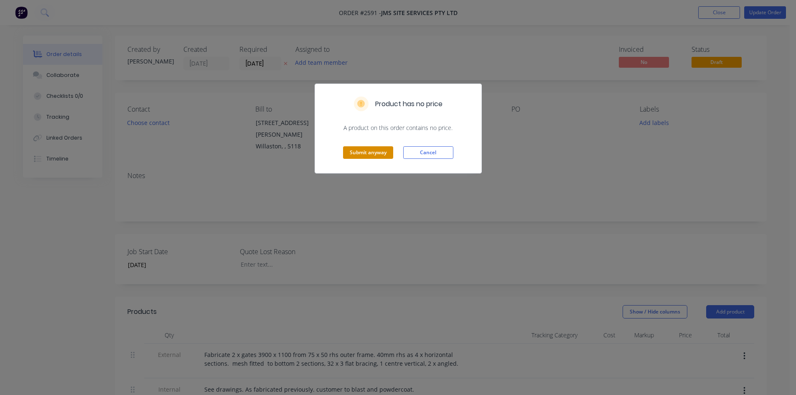
click at [372, 149] on button "Submit anyway" at bounding box center [368, 152] width 50 height 13
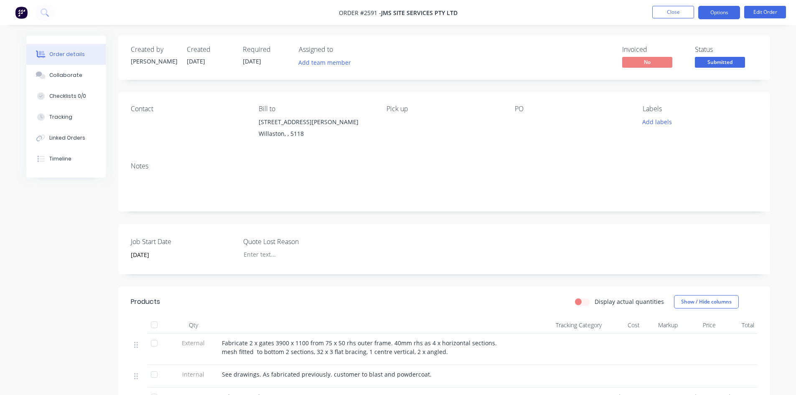
click at [710, 13] on button "Options" at bounding box center [719, 12] width 42 height 13
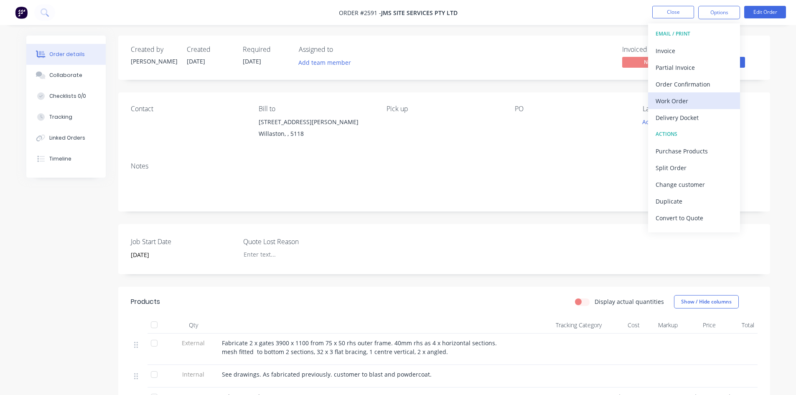
click at [684, 102] on div "Work Order" at bounding box center [694, 101] width 77 height 12
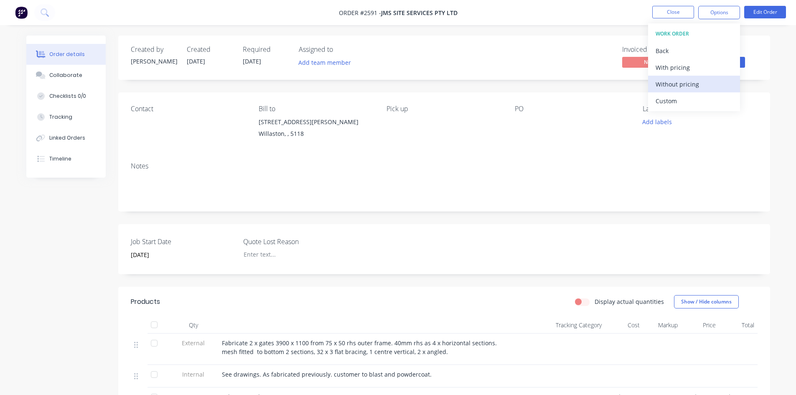
click at [681, 86] on div "Without pricing" at bounding box center [694, 84] width 77 height 12
click at [573, 23] on nav "Order #2591 - JMS Site Services Pty Ltd Close Options EMAIL / PRINT Invoice Par…" at bounding box center [398, 12] width 796 height 25
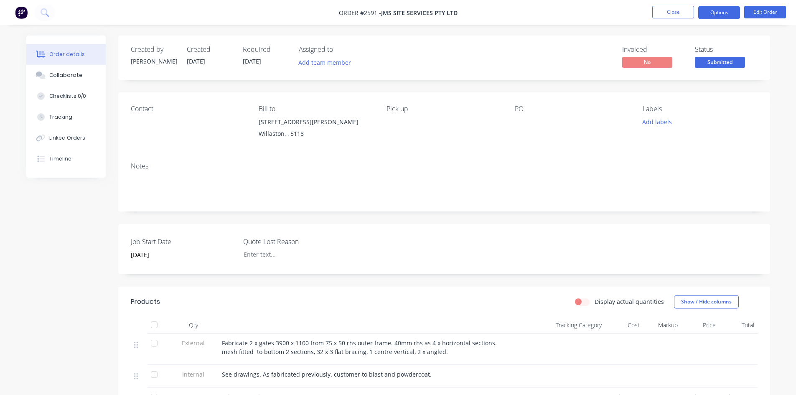
click at [720, 14] on button "Options" at bounding box center [719, 12] width 42 height 13
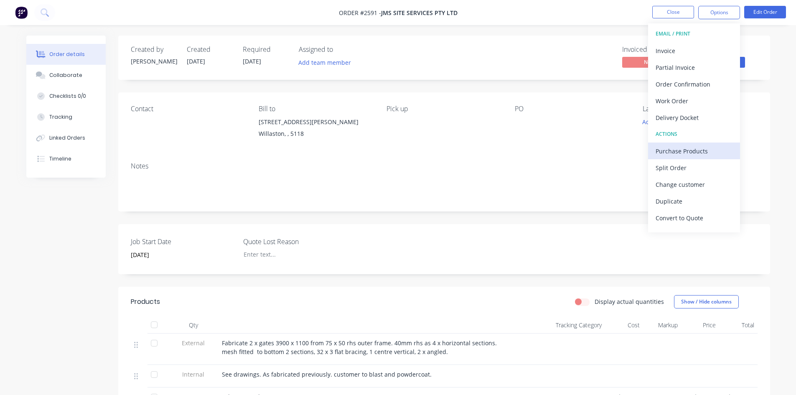
click at [686, 151] on div "Purchase Products" at bounding box center [694, 151] width 77 height 12
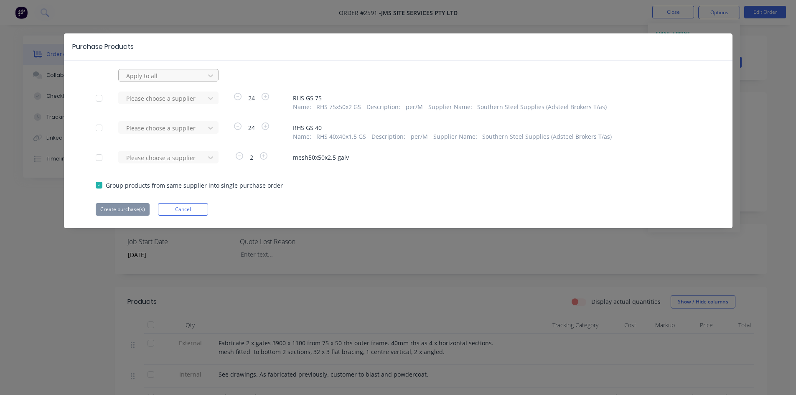
click at [172, 75] on div at bounding box center [162, 76] width 75 height 10
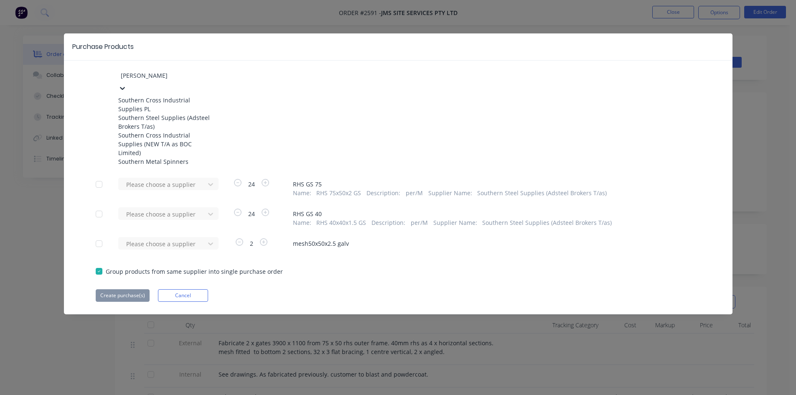
type input "southern"
click at [174, 120] on div "Southern Steel Supplies (Adsteel Brokers T/as)" at bounding box center [164, 122] width 92 height 18
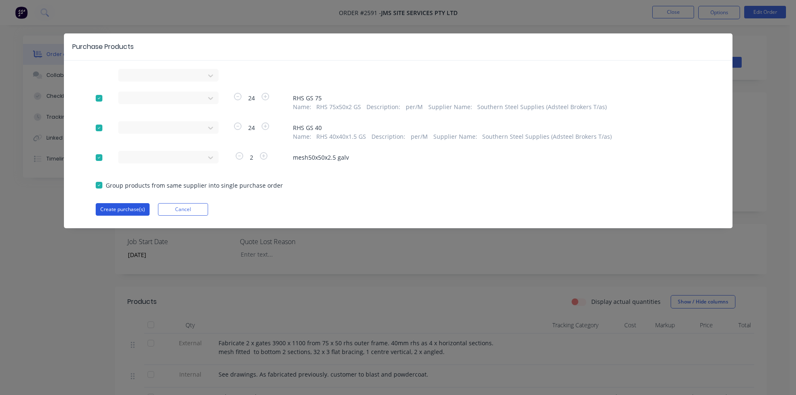
click at [120, 211] on button "Create purchase(s)" at bounding box center [123, 209] width 54 height 13
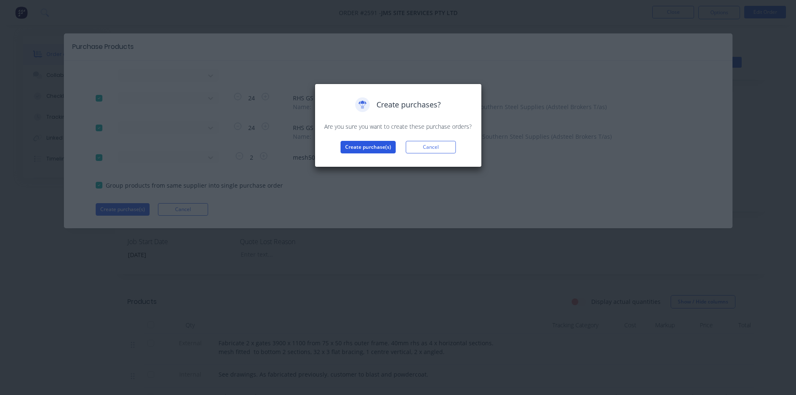
click at [375, 151] on button "Create purchase(s)" at bounding box center [368, 147] width 55 height 13
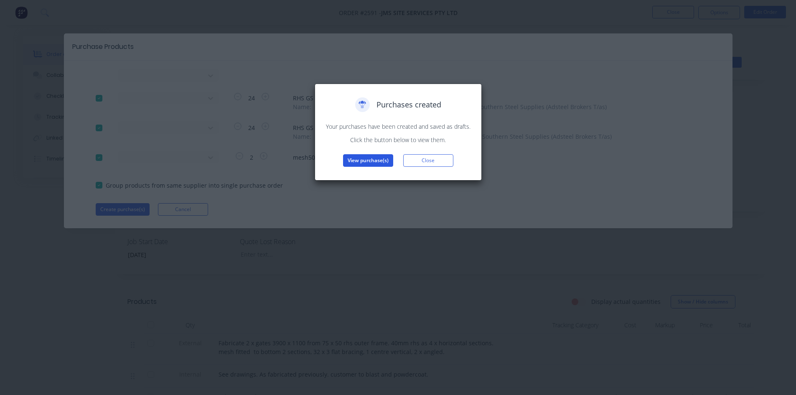
click at [375, 162] on button "View purchase(s)" at bounding box center [368, 160] width 50 height 13
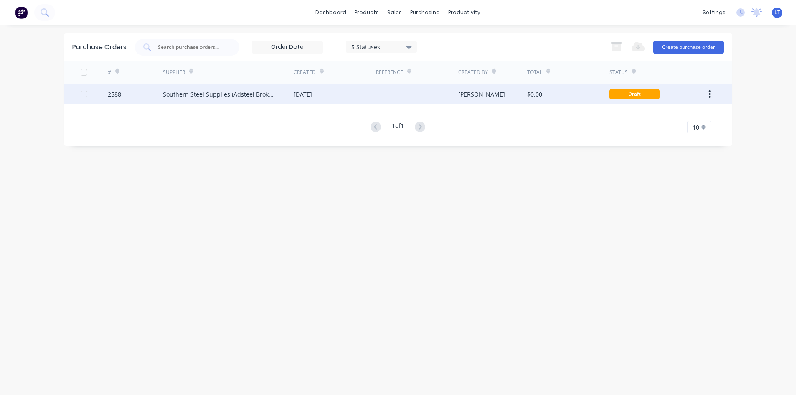
click at [267, 90] on div "Southern Steel Supplies (Adsteel Brokers T/as)" at bounding box center [220, 94] width 114 height 9
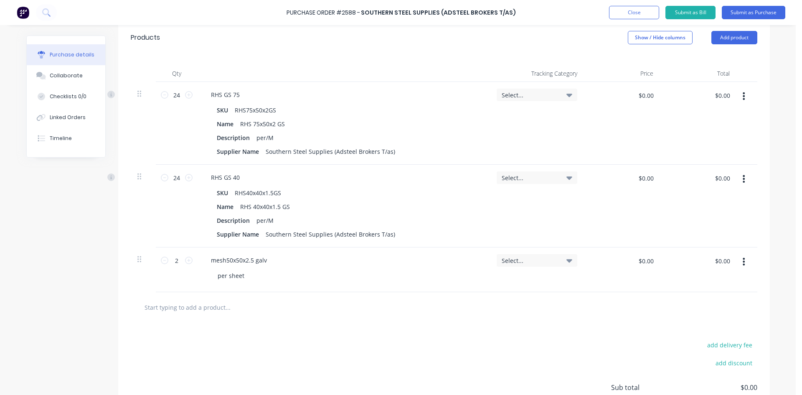
scroll to position [209, 0]
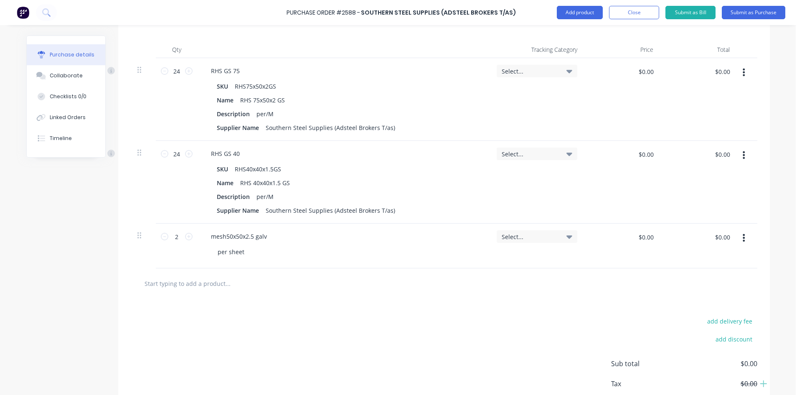
click at [219, 283] on input "text" at bounding box center [227, 283] width 167 height 17
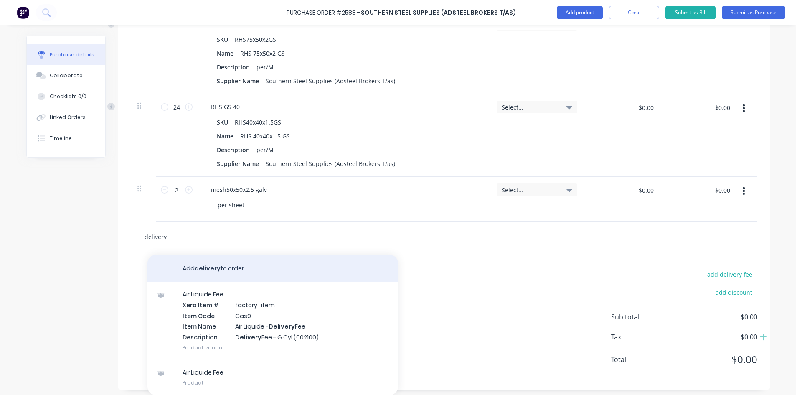
scroll to position [259, 0]
type input "delivery"
click at [221, 265] on button "Add delivery to order" at bounding box center [273, 265] width 251 height 27
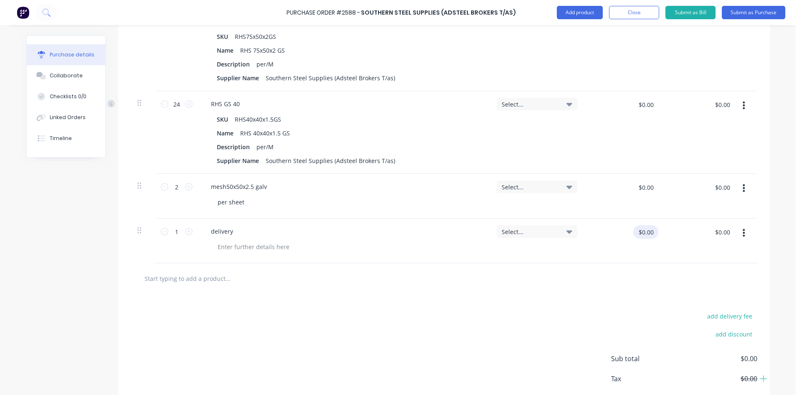
drag, startPoint x: 641, startPoint y: 240, endPoint x: 645, endPoint y: 235, distance: 6.8
click at [642, 239] on div "$0.00 $0.00" at bounding box center [646, 235] width 25 height 20
type input "$50.00"
click at [627, 256] on div "$50.00 50" at bounding box center [622, 241] width 76 height 45
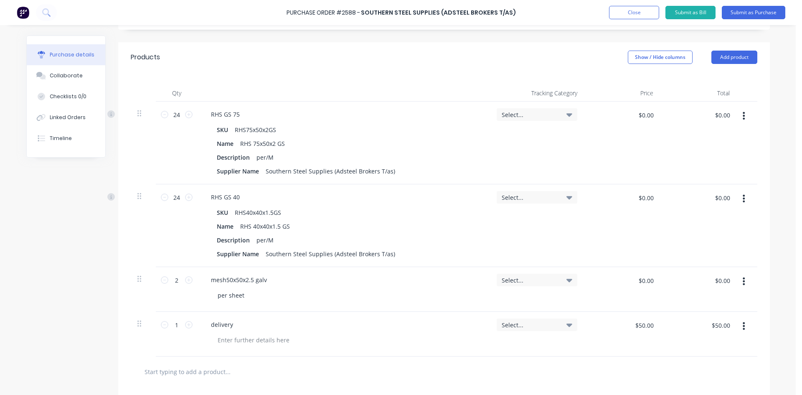
scroll to position [53, 0]
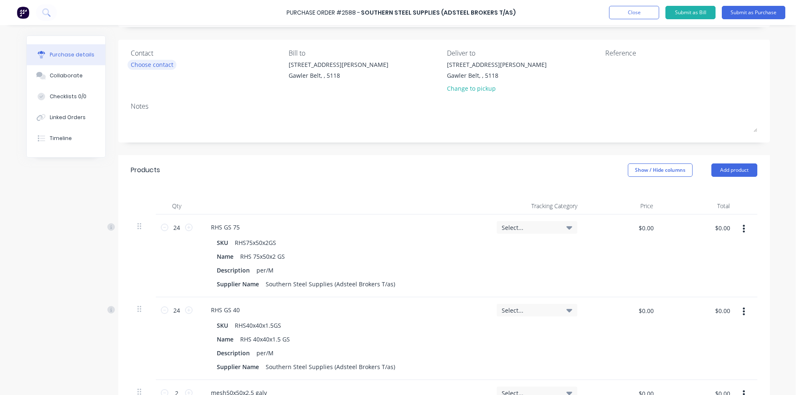
click at [168, 64] on div "Choose contact" at bounding box center [152, 64] width 43 height 9
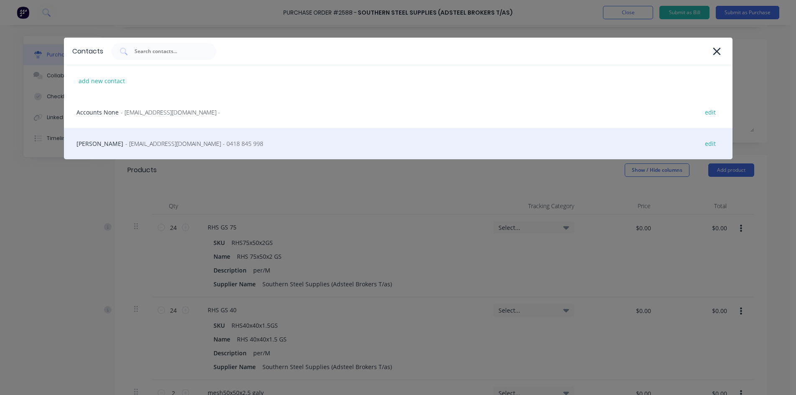
click at [88, 143] on div "Jack Hancock - jhancock@adsteel.com.au - 0418 845 998 edit" at bounding box center [398, 143] width 669 height 31
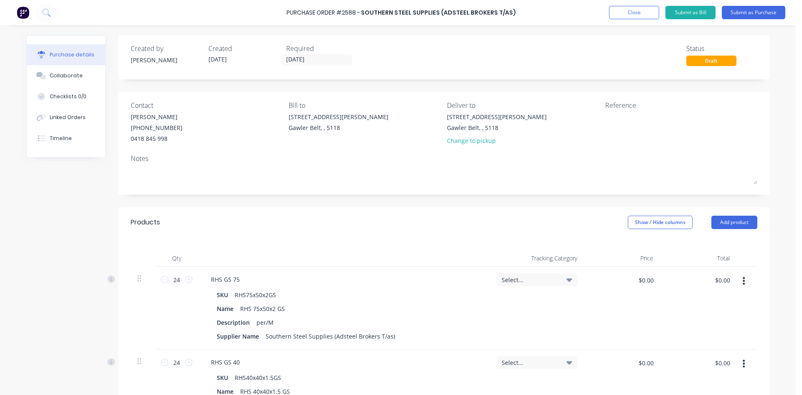
scroll to position [0, 0]
click at [304, 56] on input "12/08/25" at bounding box center [317, 60] width 70 height 10
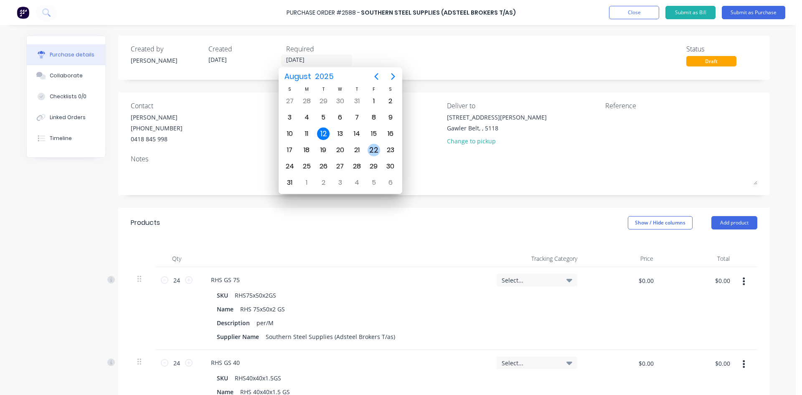
click at [372, 148] on div "22" at bounding box center [374, 150] width 13 height 13
type input "[DATE]"
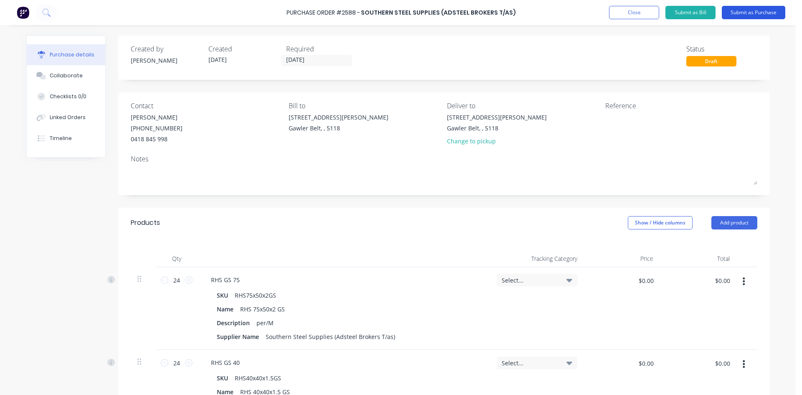
click at [754, 14] on button "Submit as Purchase" at bounding box center [754, 12] width 64 height 13
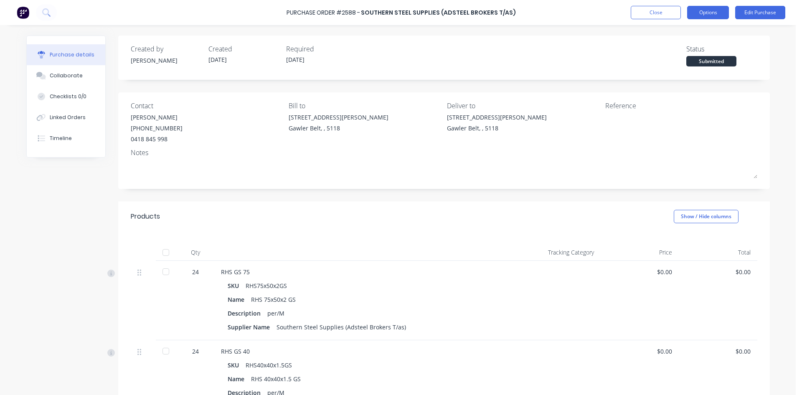
click at [717, 13] on button "Options" at bounding box center [709, 12] width 42 height 13
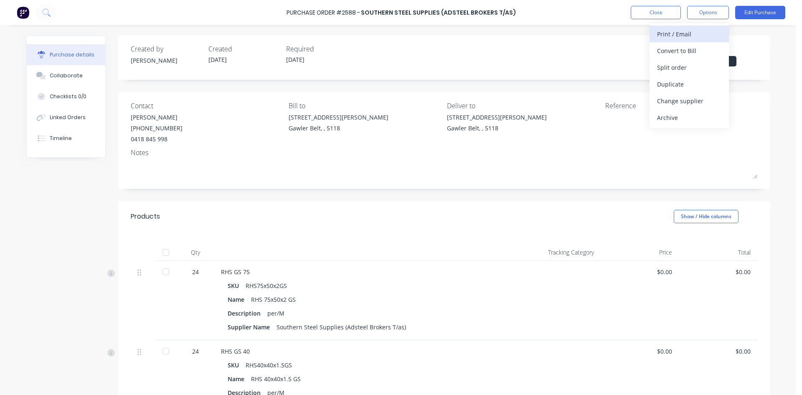
click at [677, 36] on div "Print / Email" at bounding box center [689, 34] width 64 height 12
click at [677, 53] on div "With pricing" at bounding box center [689, 51] width 64 height 12
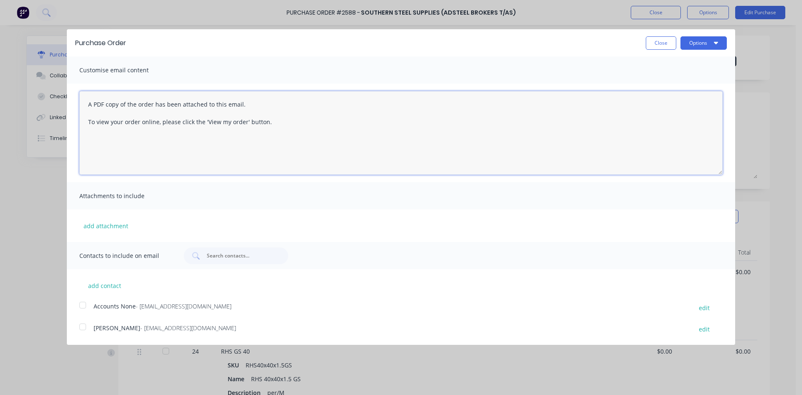
click at [87, 105] on textarea "A PDF copy of the order has been attached to this email. To view your order onl…" at bounding box center [401, 133] width 644 height 84
click at [81, 326] on div at bounding box center [82, 326] width 17 height 17
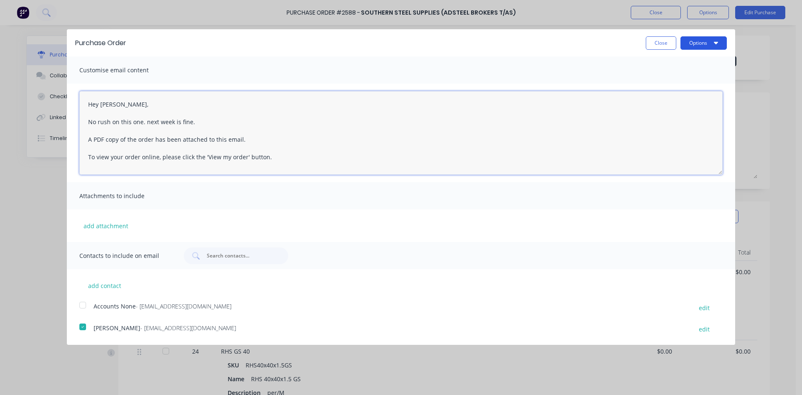
type textarea "Hey Jack, No rush on this one. next week is fine. A PDF copy of the order has b…"
click at [705, 40] on button "Options" at bounding box center [704, 42] width 46 height 13
click at [675, 84] on div "Email" at bounding box center [687, 81] width 64 height 12
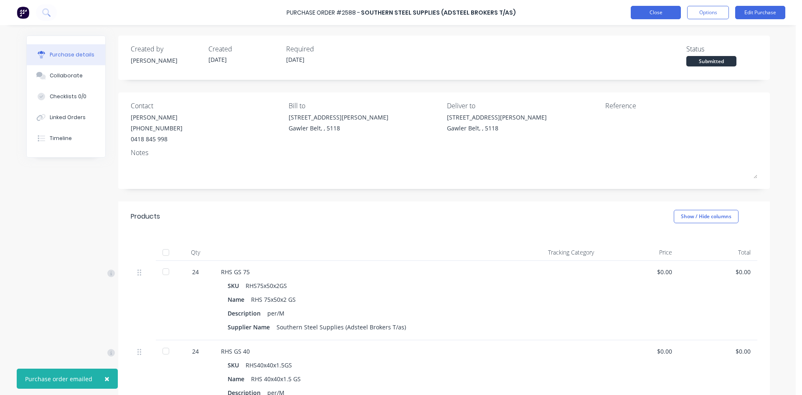
click at [662, 16] on button "Close" at bounding box center [656, 12] width 50 height 13
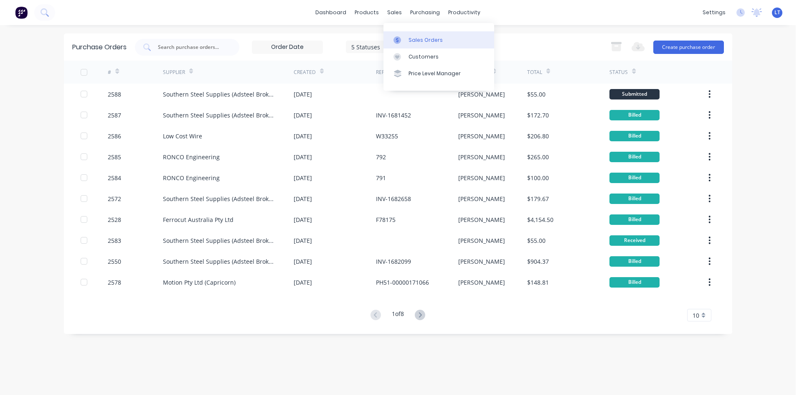
click at [425, 37] on div "Sales Orders" at bounding box center [426, 40] width 34 height 8
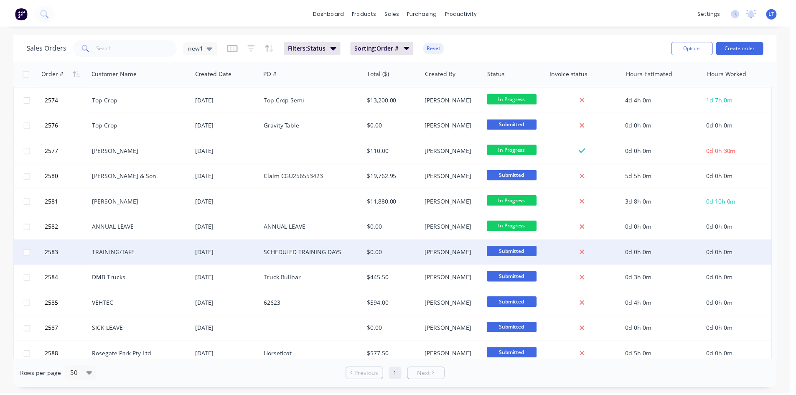
scroll to position [597, 0]
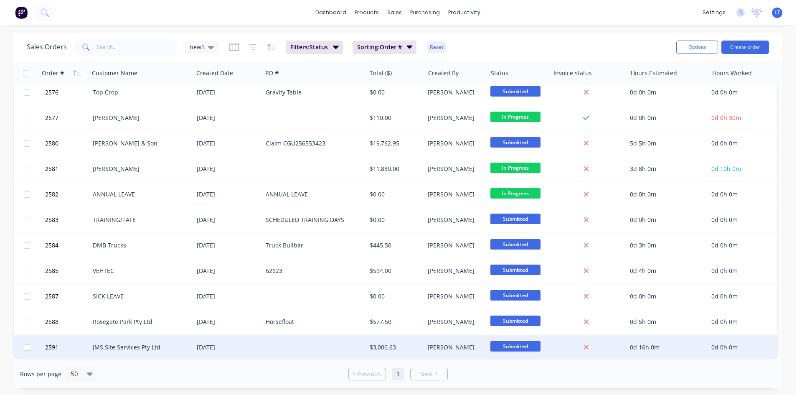
click at [147, 343] on div "JMS Site Services Pty Ltd" at bounding box center [139, 347] width 92 height 8
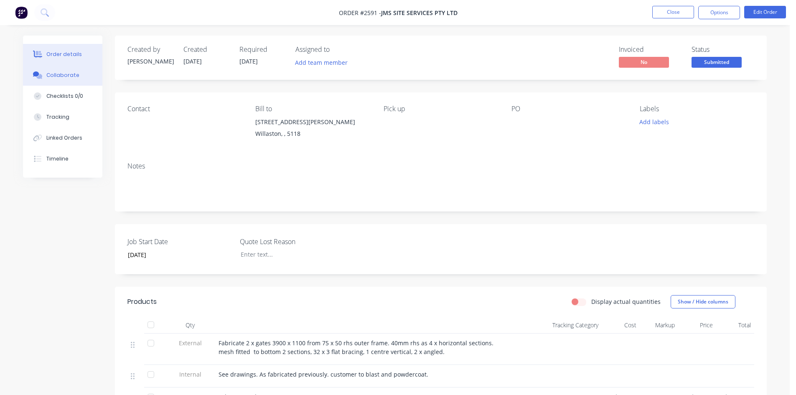
click at [51, 75] on div "Collaborate" at bounding box center [62, 75] width 33 height 8
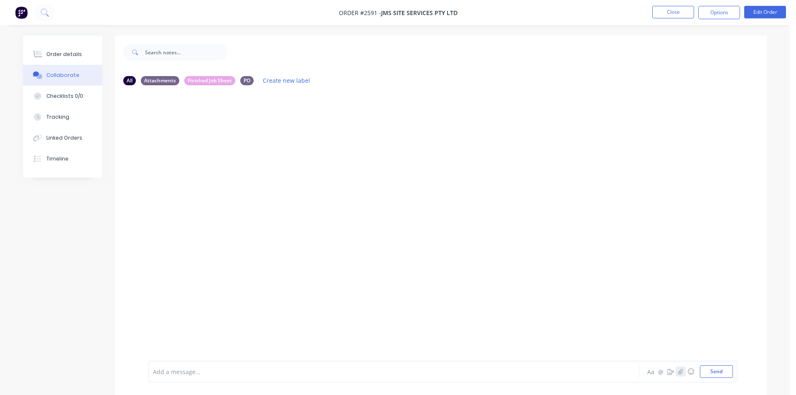
click at [683, 371] on icon "button" at bounding box center [680, 371] width 5 height 5
click at [721, 373] on button "Send" at bounding box center [716, 371] width 33 height 13
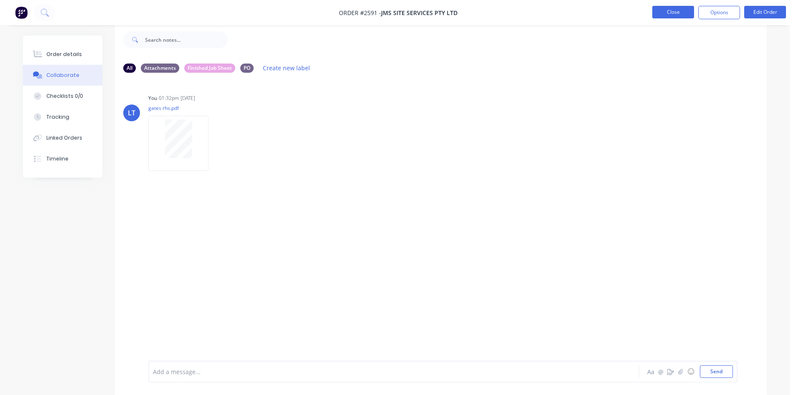
click at [670, 10] on button "Close" at bounding box center [673, 12] width 42 height 13
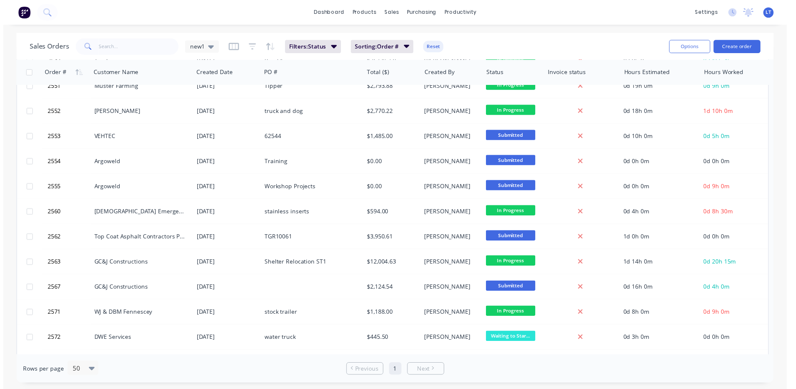
scroll to position [597, 0]
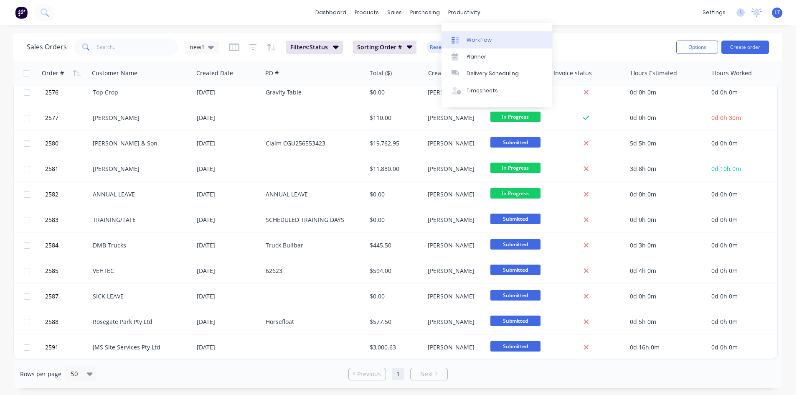
click at [471, 39] on div "Workflow" at bounding box center [479, 40] width 25 height 8
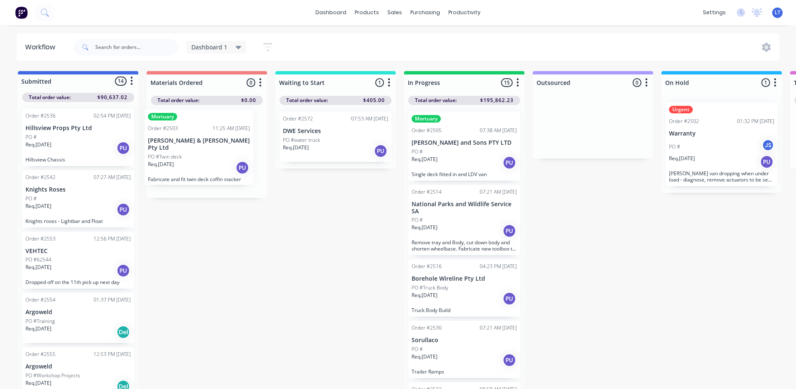
drag, startPoint x: 69, startPoint y: 143, endPoint x: 192, endPoint y: 145, distance: 123.3
click at [192, 145] on div "Submitted 14 Status colour #4169E1 hex #4169E1 Save Cancel Summaries Total orde…" at bounding box center [630, 232] width 1273 height 322
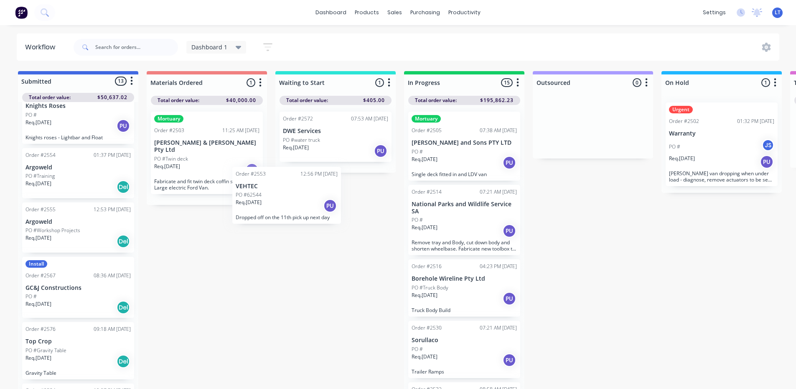
scroll to position [83, 0]
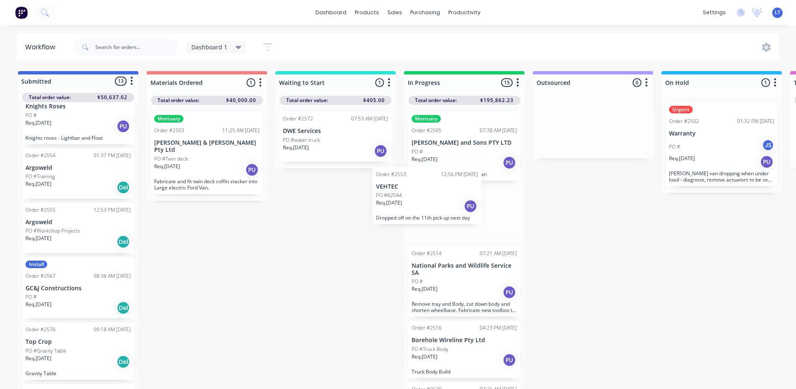
drag, startPoint x: 68, startPoint y: 169, endPoint x: 446, endPoint y: 188, distance: 378.3
click at [446, 188] on div "Submitted 13 Status colour #4169E1 hex #4169E1 Save Cancel Summaries Total orde…" at bounding box center [630, 232] width 1273 height 322
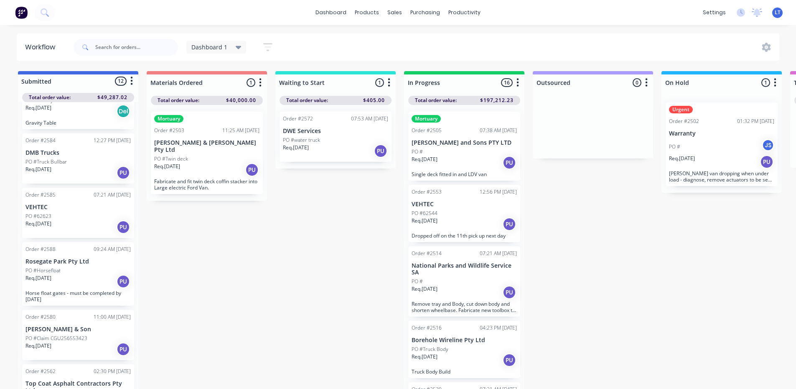
scroll to position [334, 0]
click at [71, 208] on p "VEHTEC" at bounding box center [77, 206] width 105 height 7
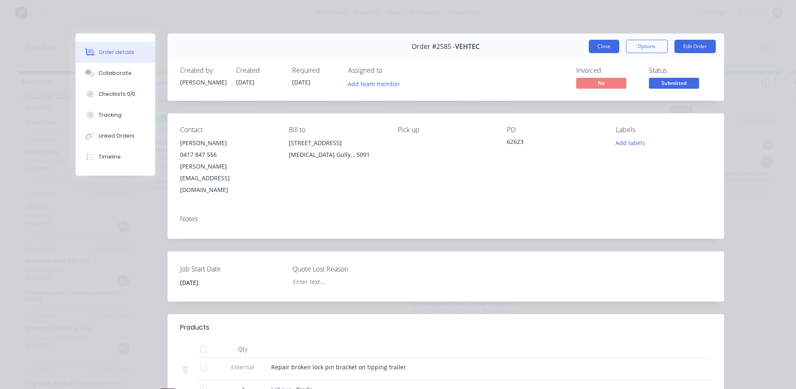
click at [593, 46] on button "Close" at bounding box center [604, 46] width 31 height 13
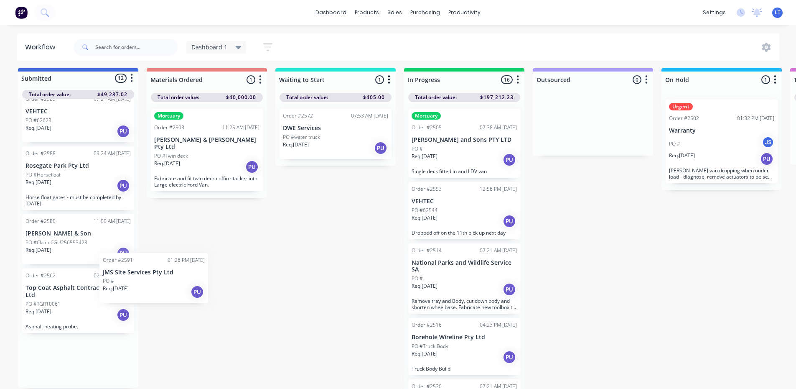
scroll to position [4, 0]
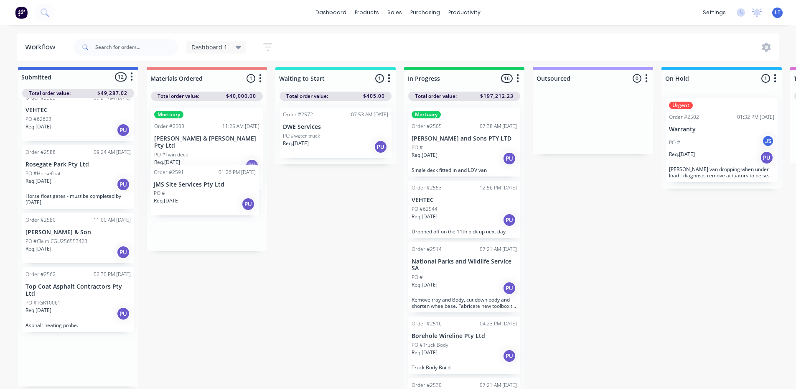
drag, startPoint x: 62, startPoint y: 367, endPoint x: 193, endPoint y: 187, distance: 222.3
click at [193, 187] on div "Submitted 12 Status colour #4169E1 hex #4169E1 Save Cancel Summaries Total orde…" at bounding box center [630, 228] width 1273 height 322
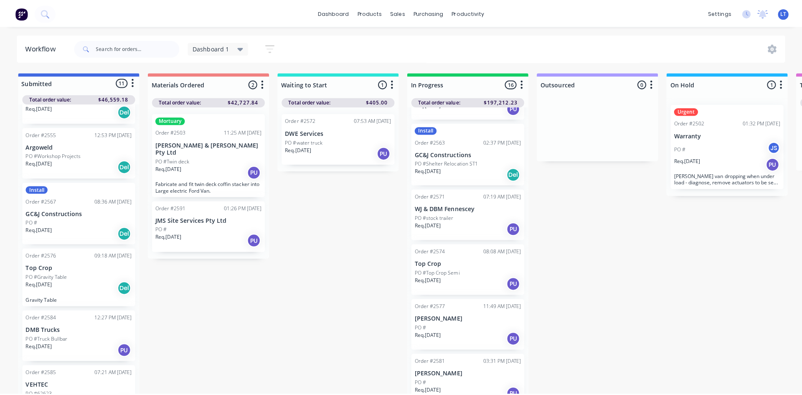
scroll to position [0, 0]
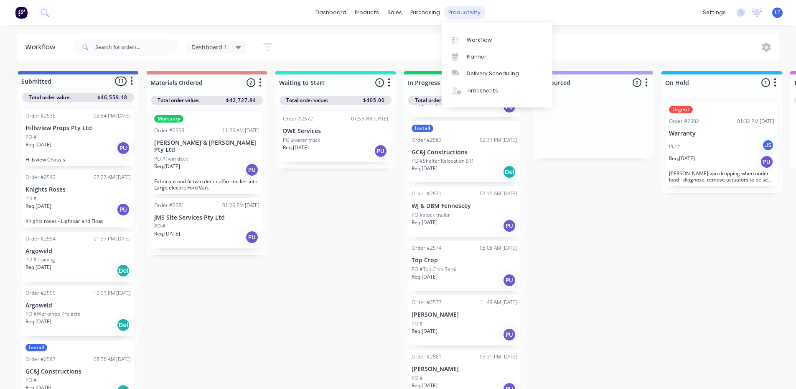
click at [458, 14] on div "productivity" at bounding box center [464, 12] width 41 height 13
click at [474, 58] on div "Planner" at bounding box center [477, 57] width 20 height 8
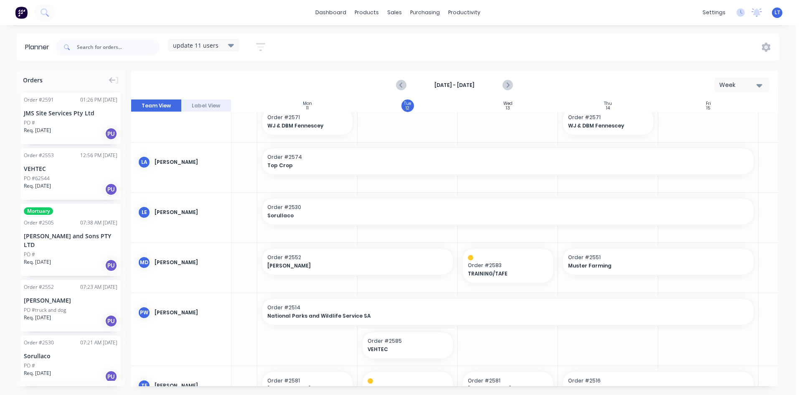
scroll to position [290, 74]
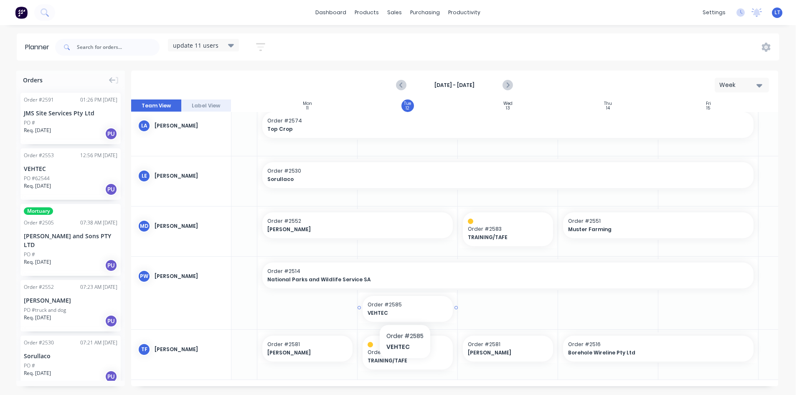
click at [405, 310] on span "VEHTEC" at bounding box center [404, 313] width 72 height 8
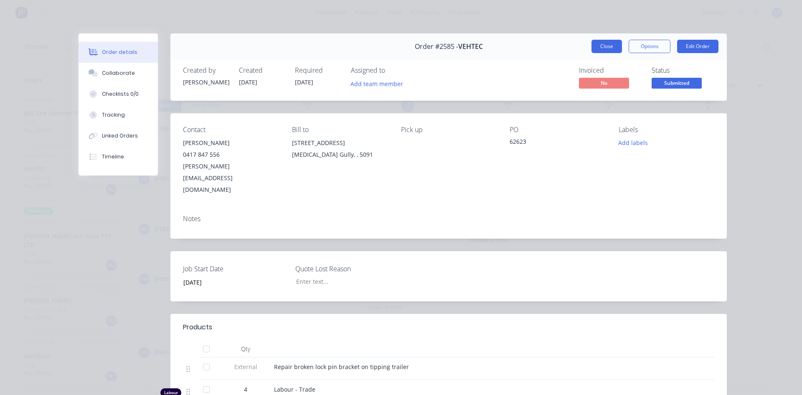
click at [592, 45] on button "Close" at bounding box center [607, 46] width 31 height 13
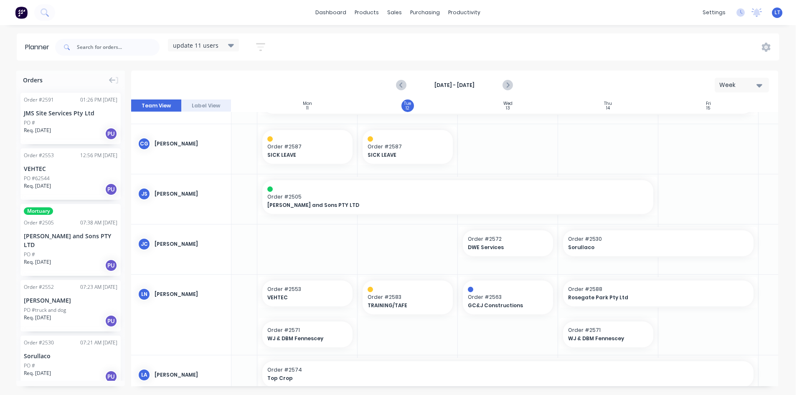
scroll to position [0, 74]
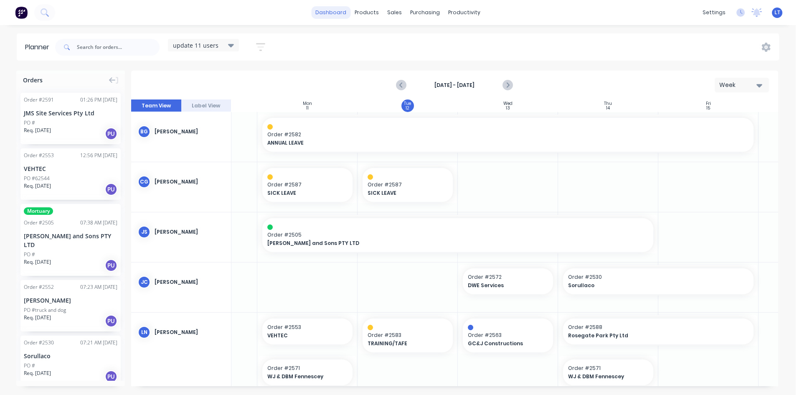
click at [332, 15] on link "dashboard" at bounding box center [330, 12] width 39 height 13
